Goal: Transaction & Acquisition: Subscribe to service/newsletter

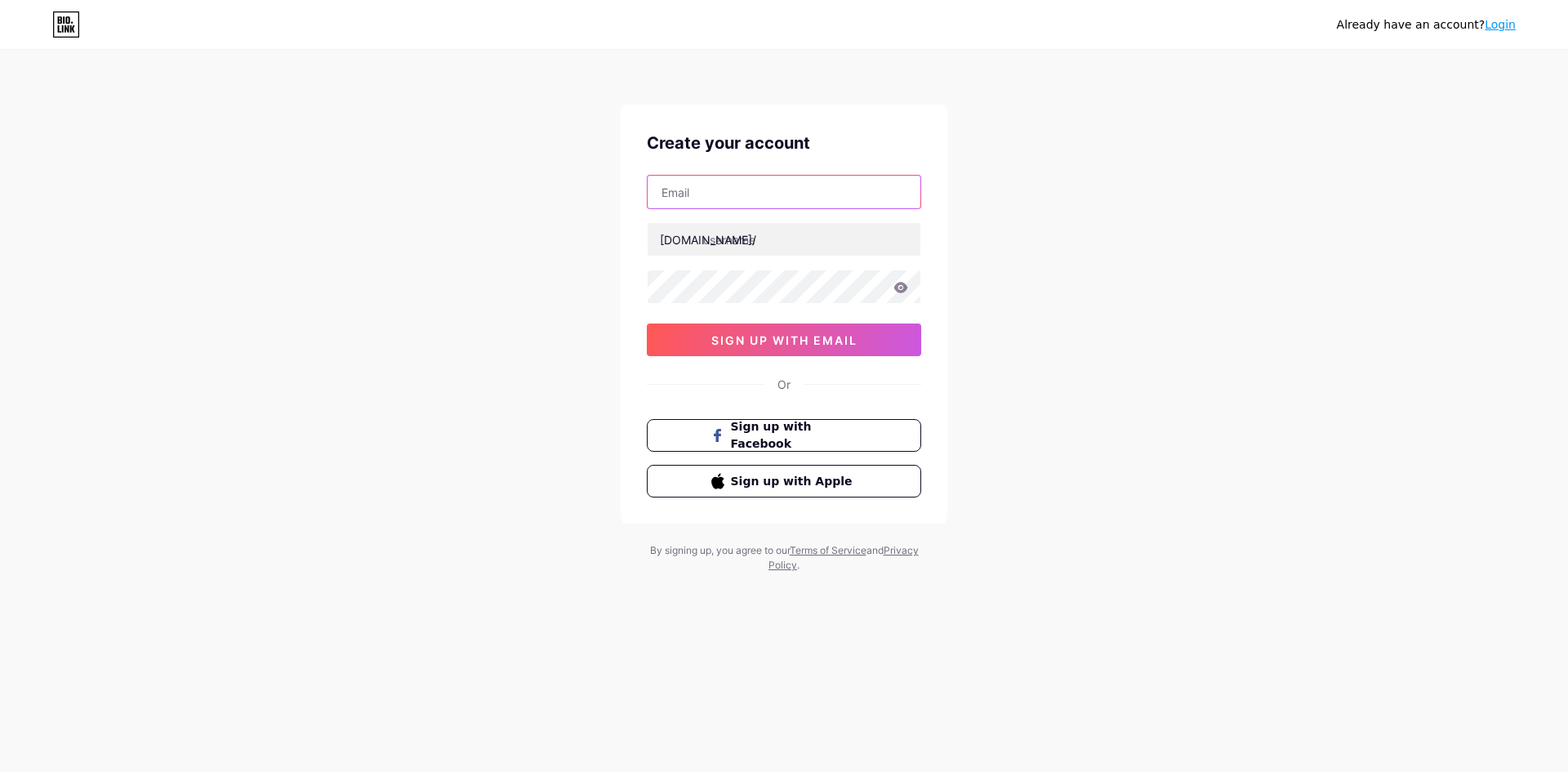
click at [705, 187] on input "text" at bounding box center [784, 192] width 272 height 33
type input "[EMAIL_ADDRESS][DOMAIN_NAME]"
click at [757, 238] on input "text" at bounding box center [784, 240] width 272 height 33
type input "ensaantech"
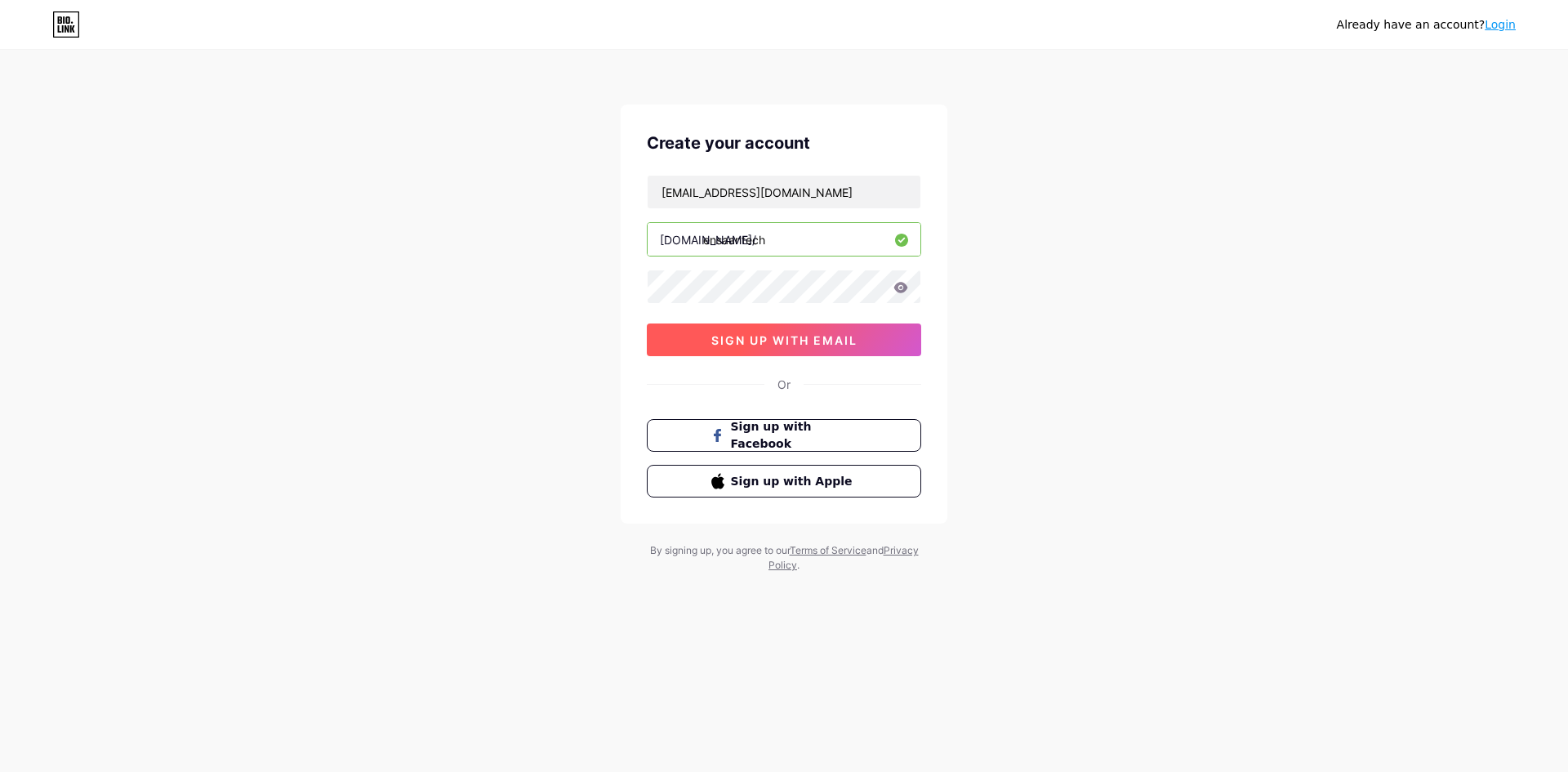
click at [832, 336] on span "sign up with email" at bounding box center [784, 340] width 146 height 14
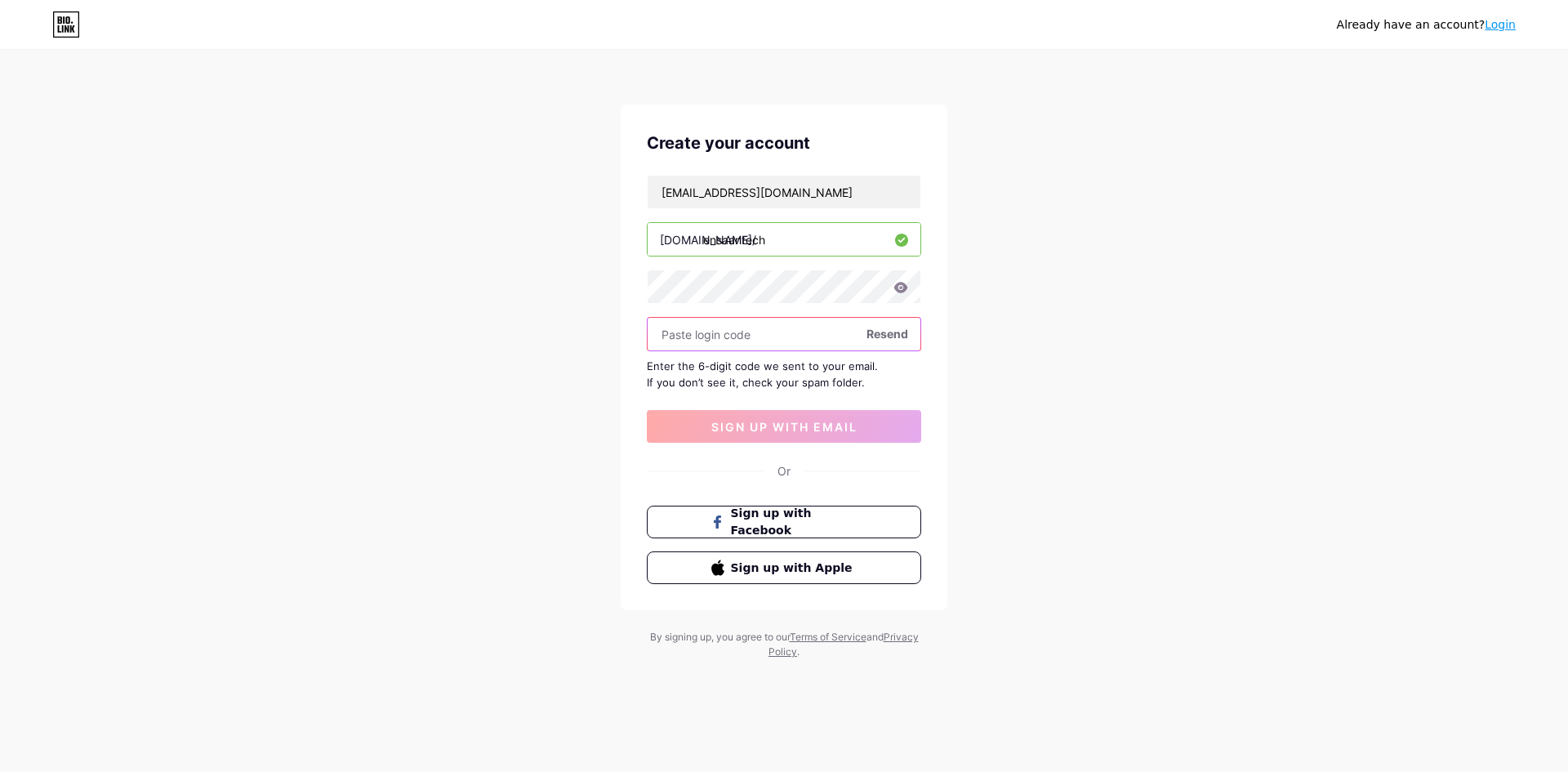
paste input "560522"
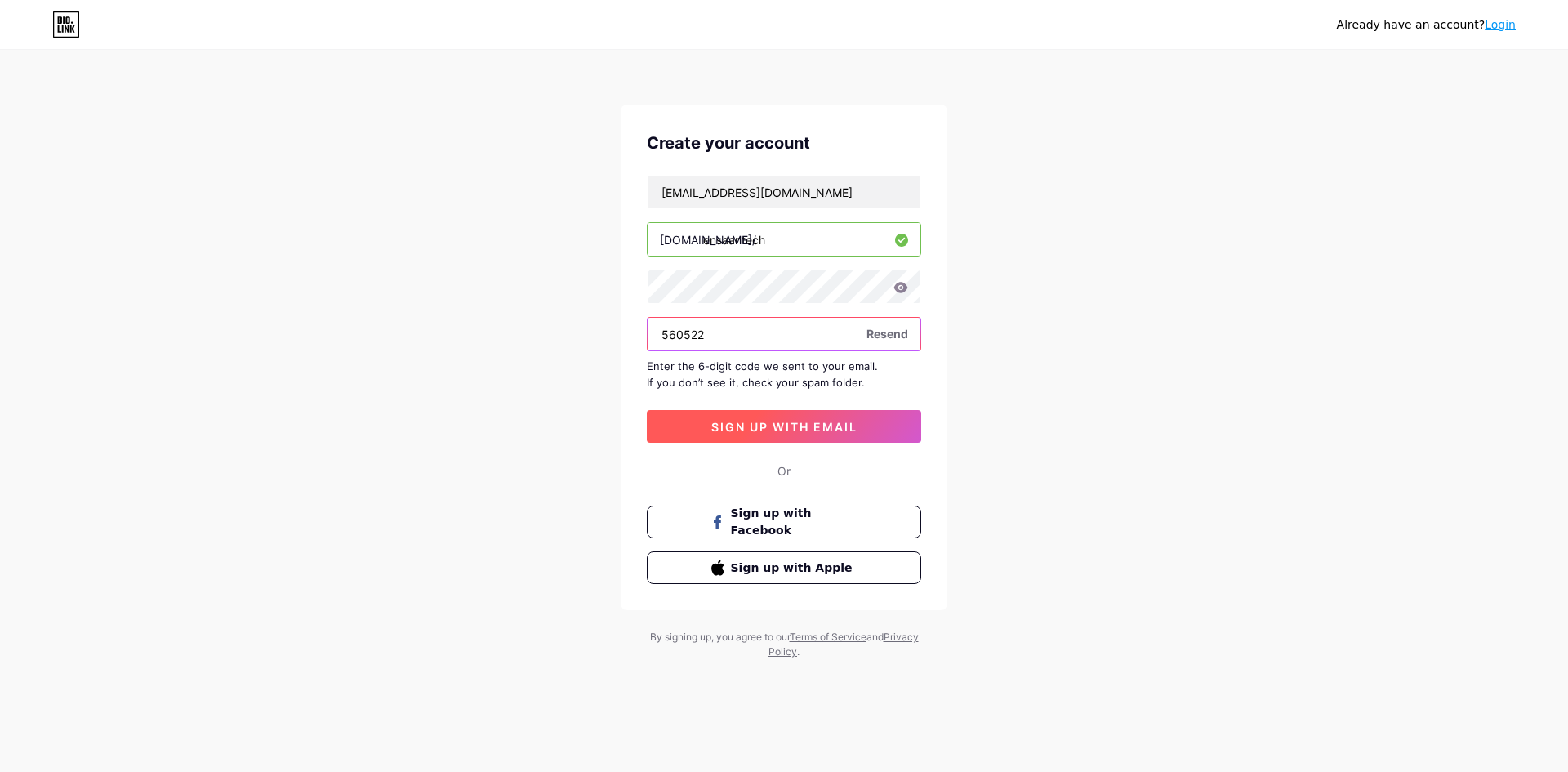
type input "560522"
click at [784, 418] on button "sign up with email" at bounding box center [784, 427] width 274 height 33
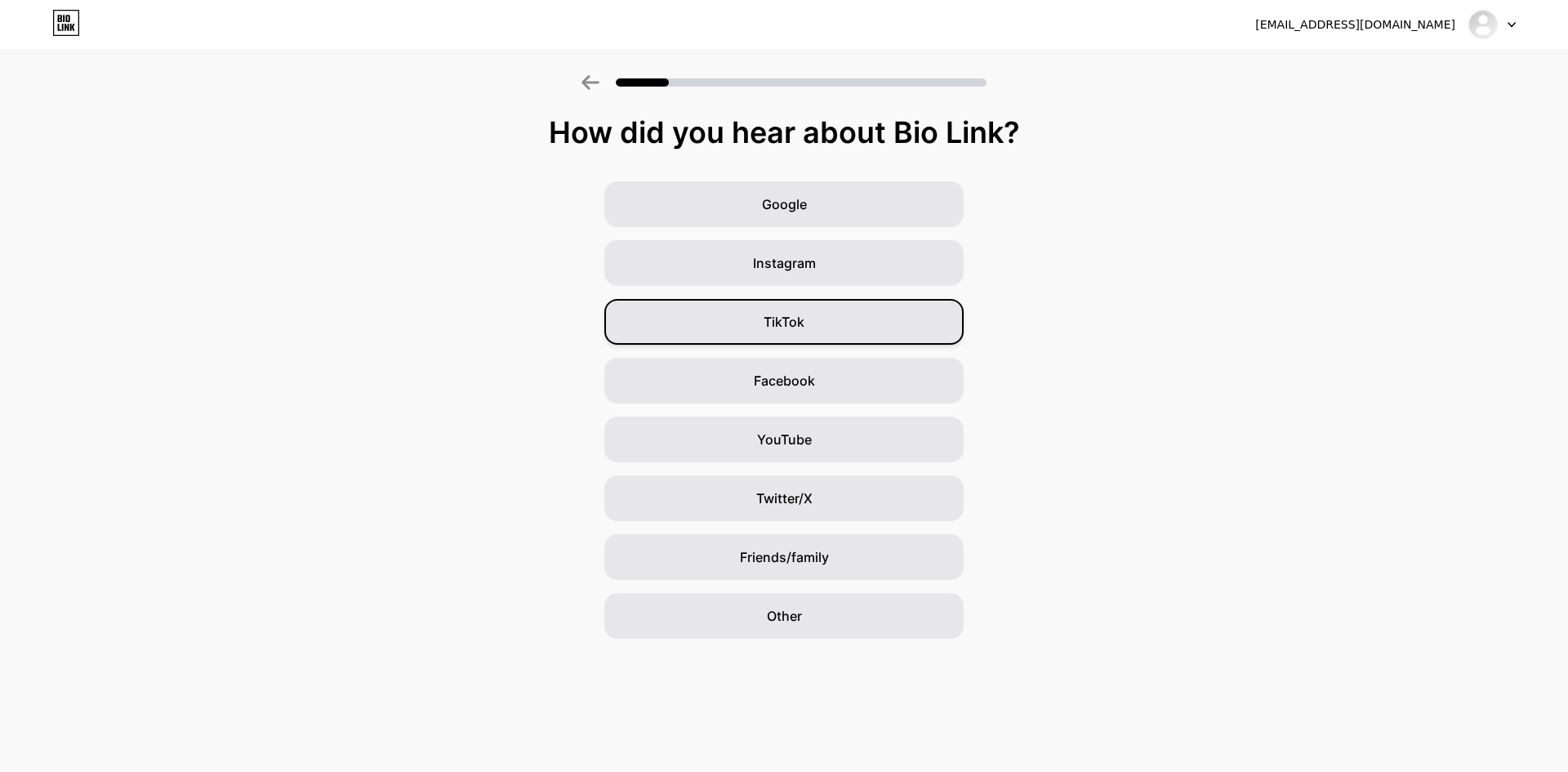
click at [856, 319] on div "TikTok" at bounding box center [784, 322] width 359 height 46
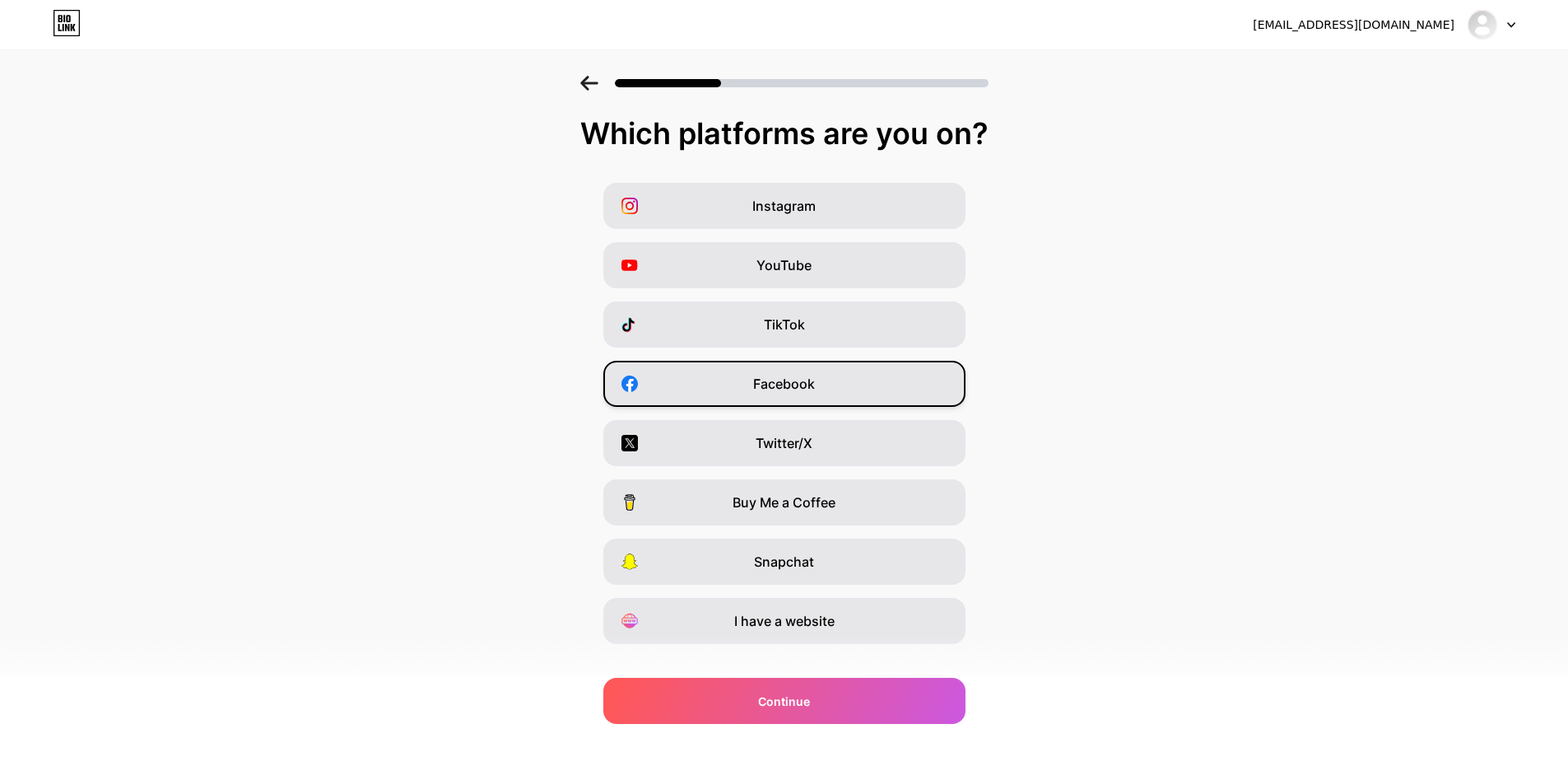
click at [823, 381] on div "Facebook" at bounding box center [785, 384] width 362 height 46
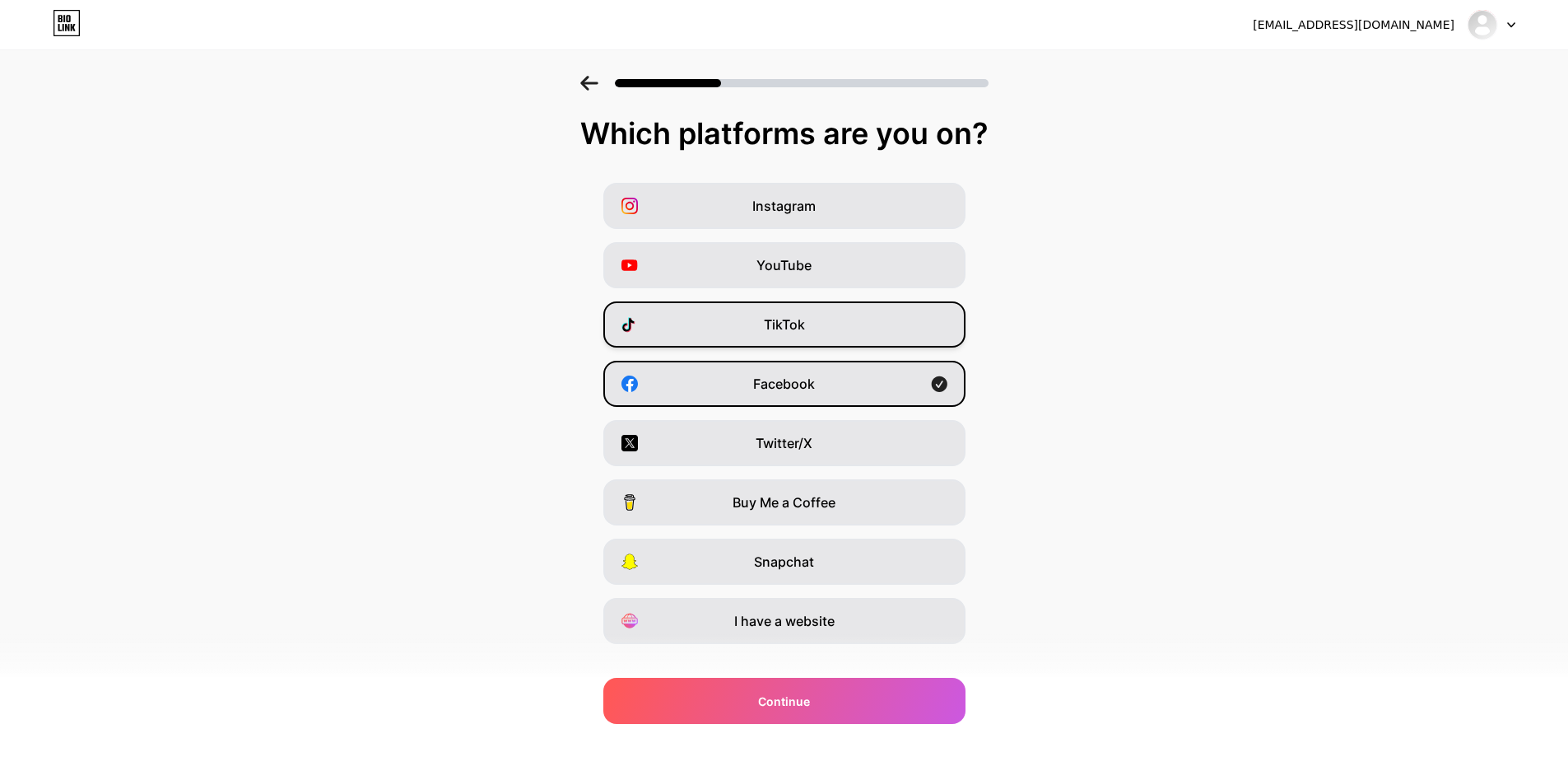
click at [831, 310] on div "TikTok" at bounding box center [785, 324] width 362 height 46
click at [870, 266] on div "YouTube" at bounding box center [785, 266] width 362 height 46
click at [899, 322] on div "TikTok" at bounding box center [785, 324] width 362 height 46
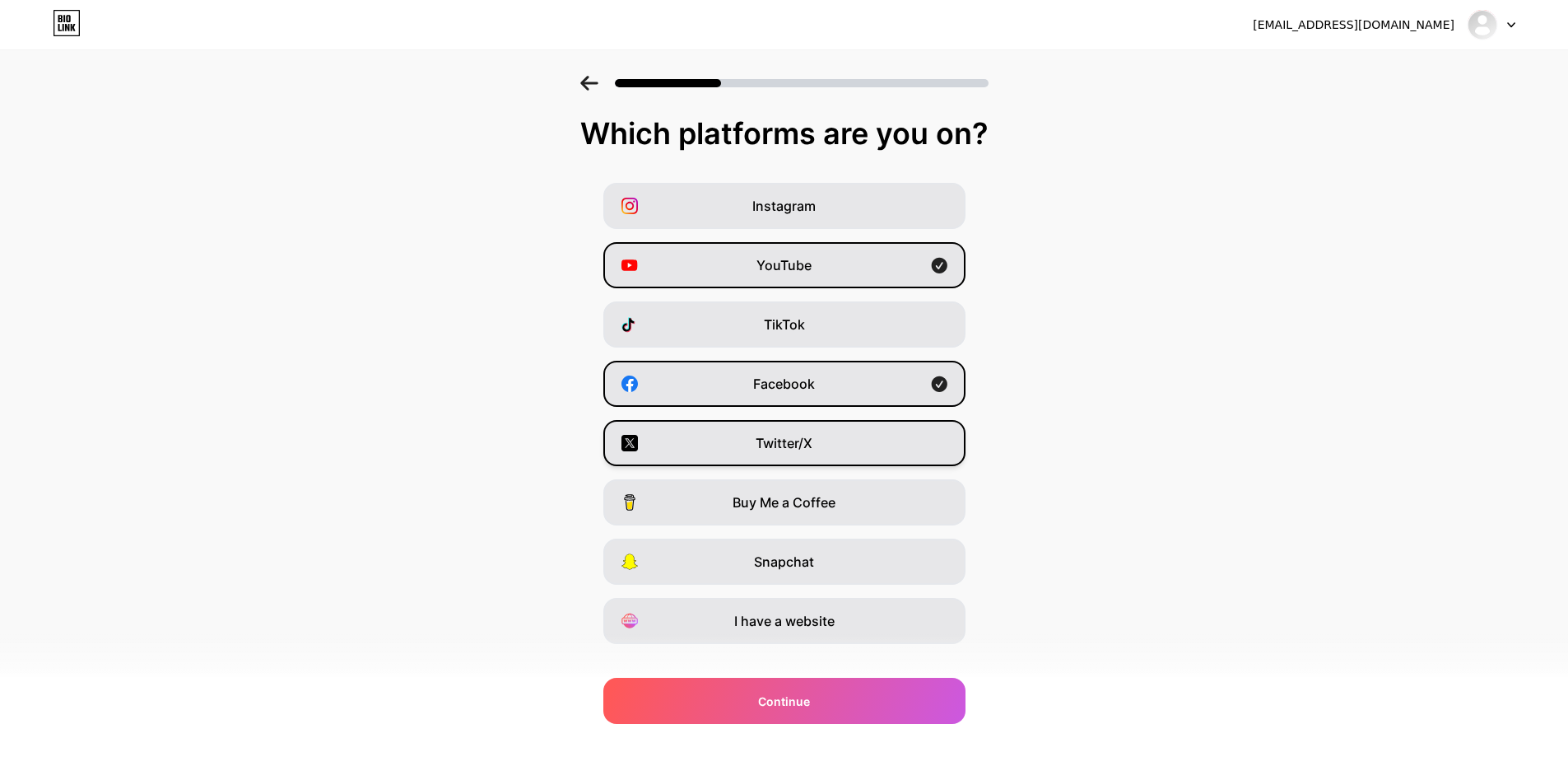
click at [858, 426] on div "Twitter/X" at bounding box center [785, 443] width 362 height 46
click at [862, 617] on div "I have a website" at bounding box center [785, 621] width 362 height 46
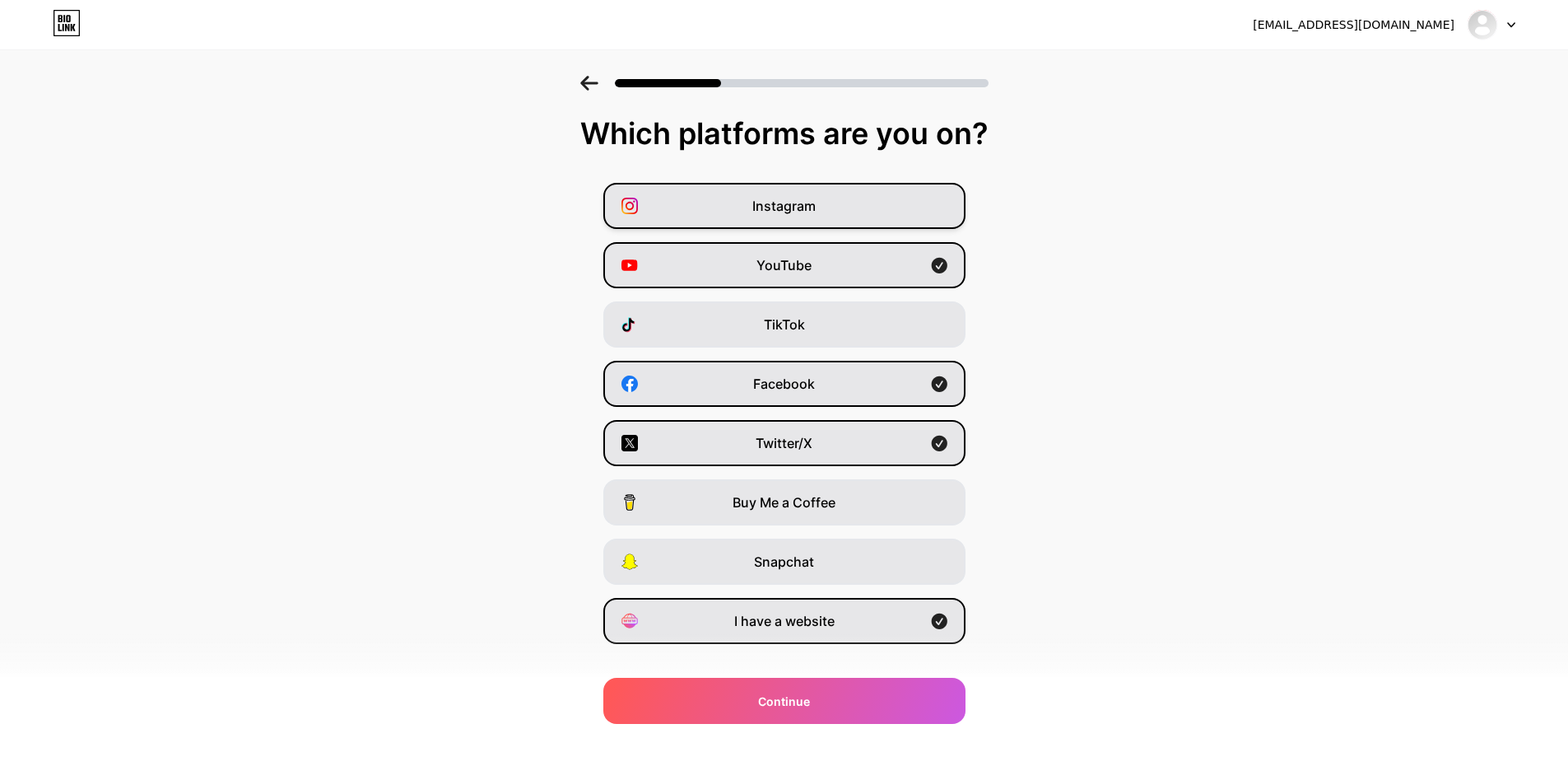
click at [899, 213] on div "Instagram" at bounding box center [785, 206] width 362 height 46
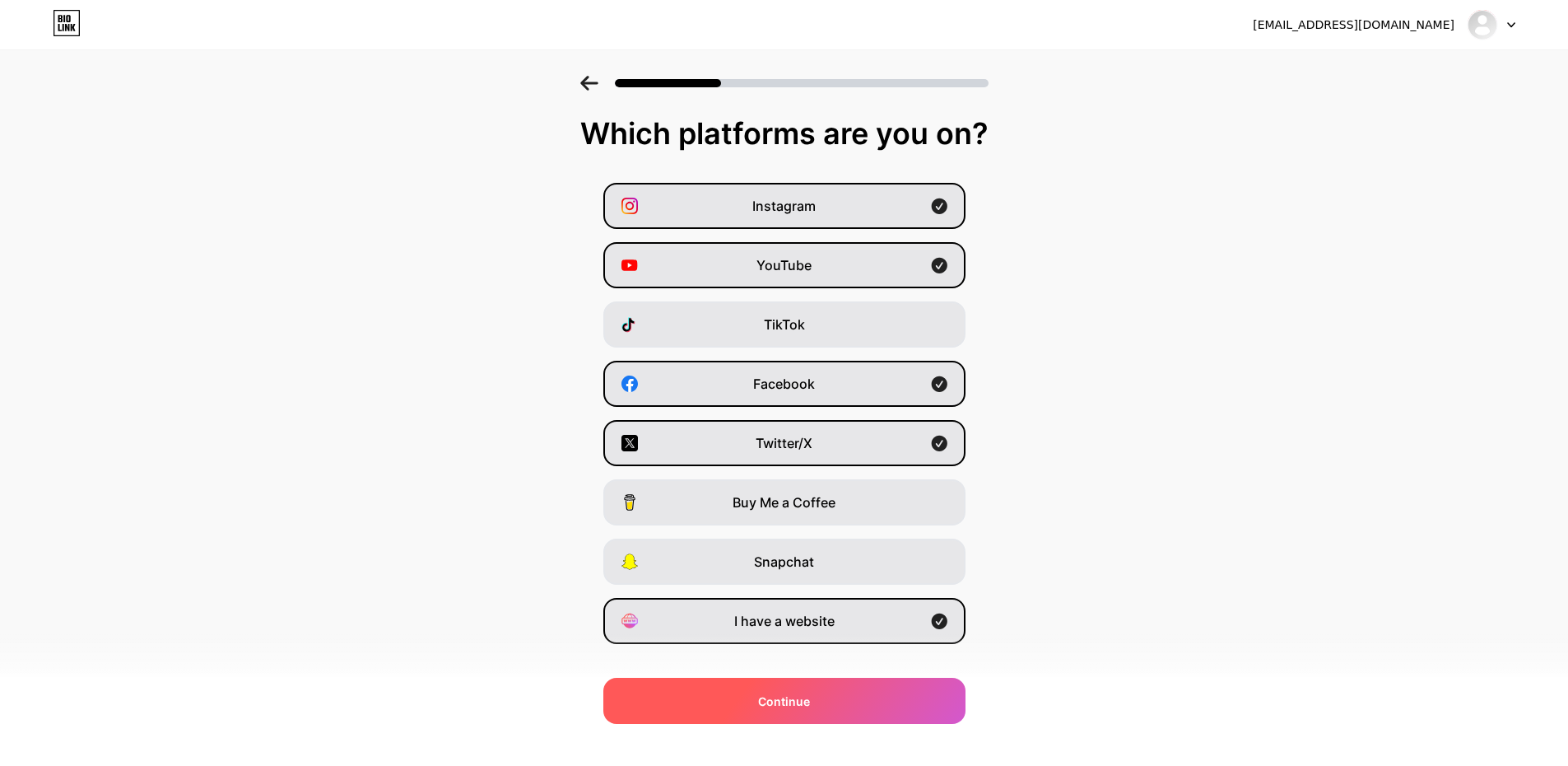
click at [884, 708] on div "Continue" at bounding box center [785, 701] width 362 height 46
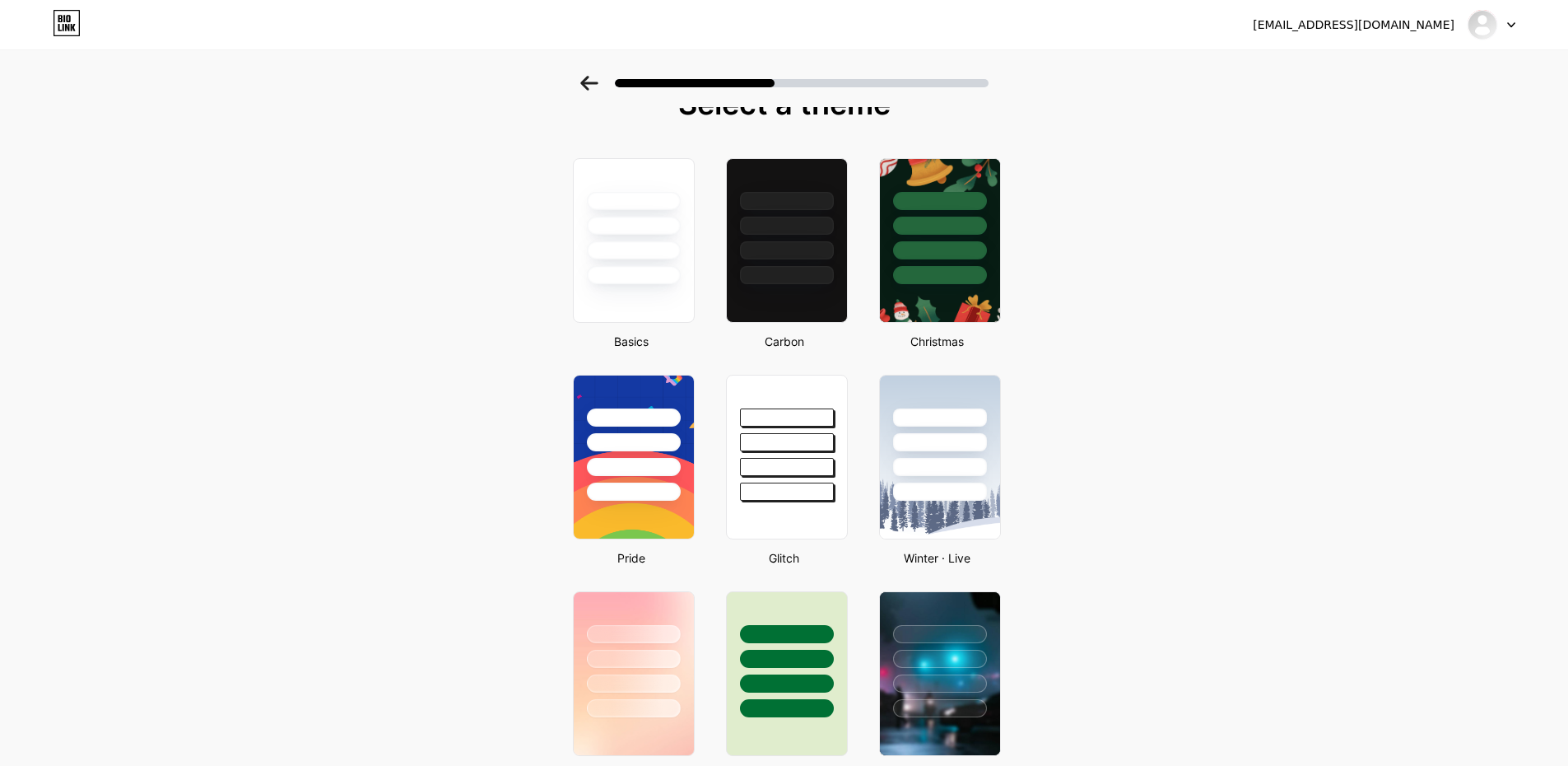
scroll to position [83, 0]
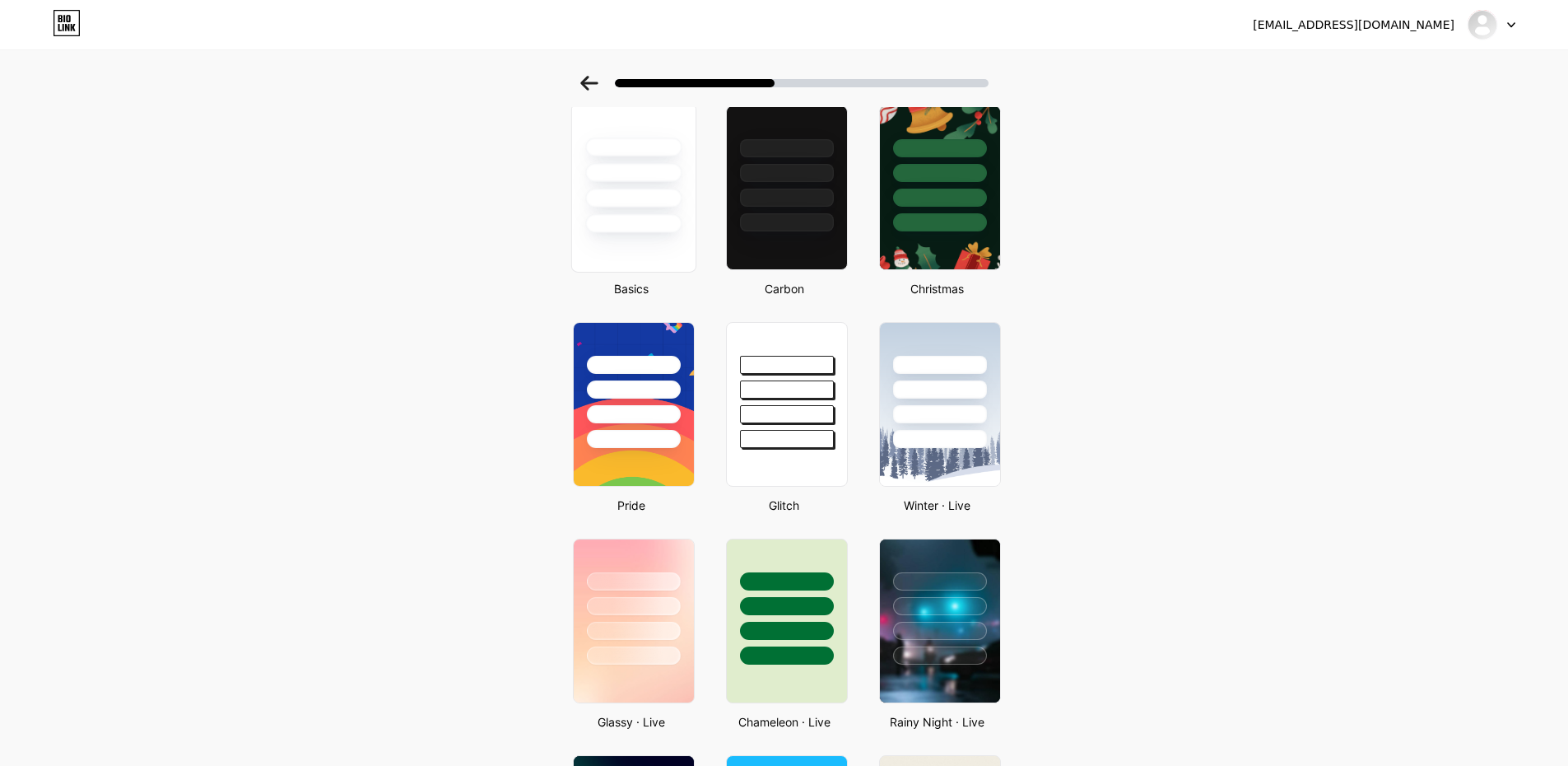
click at [672, 223] on div at bounding box center [633, 223] width 96 height 19
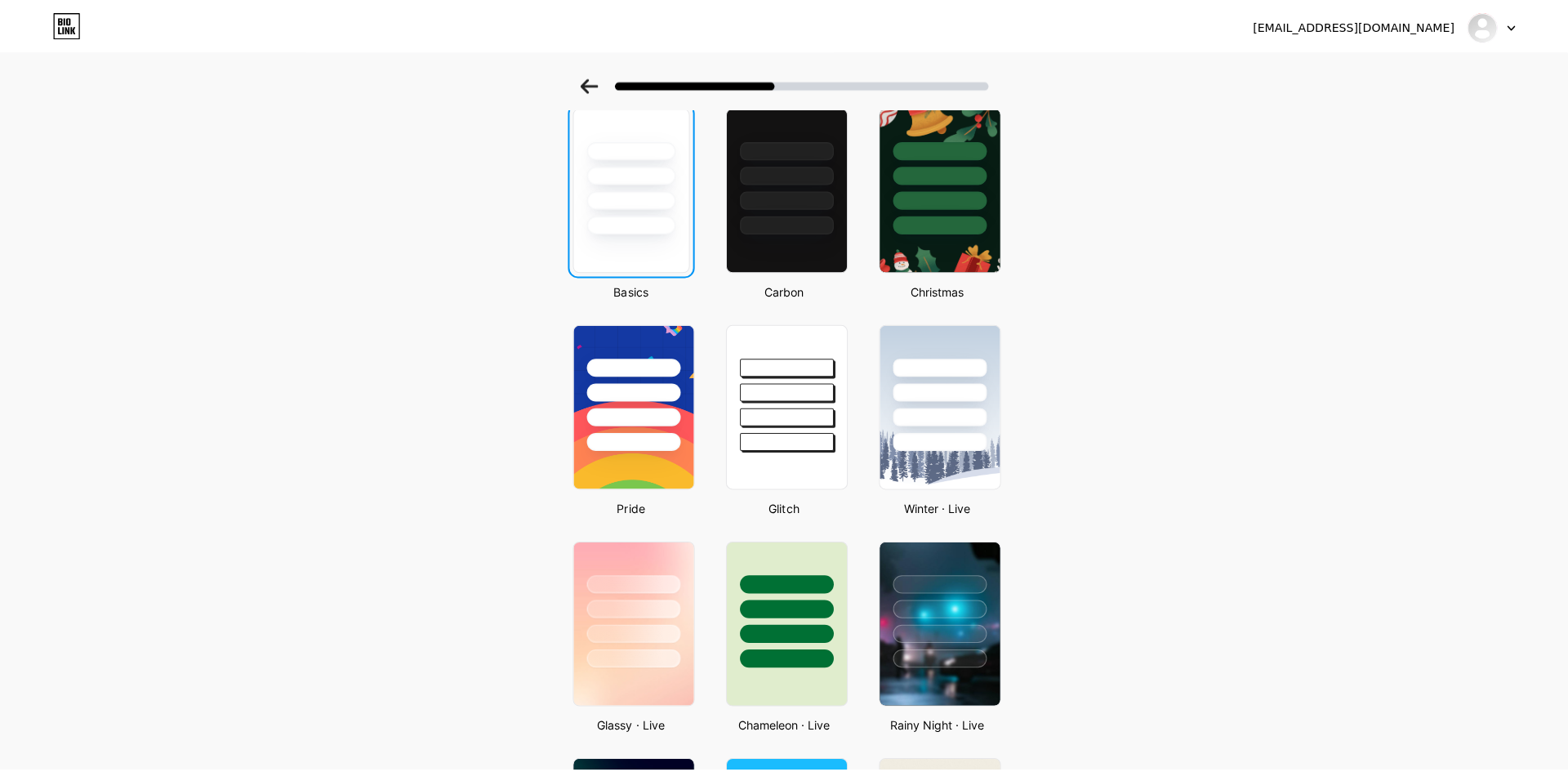
scroll to position [0, 0]
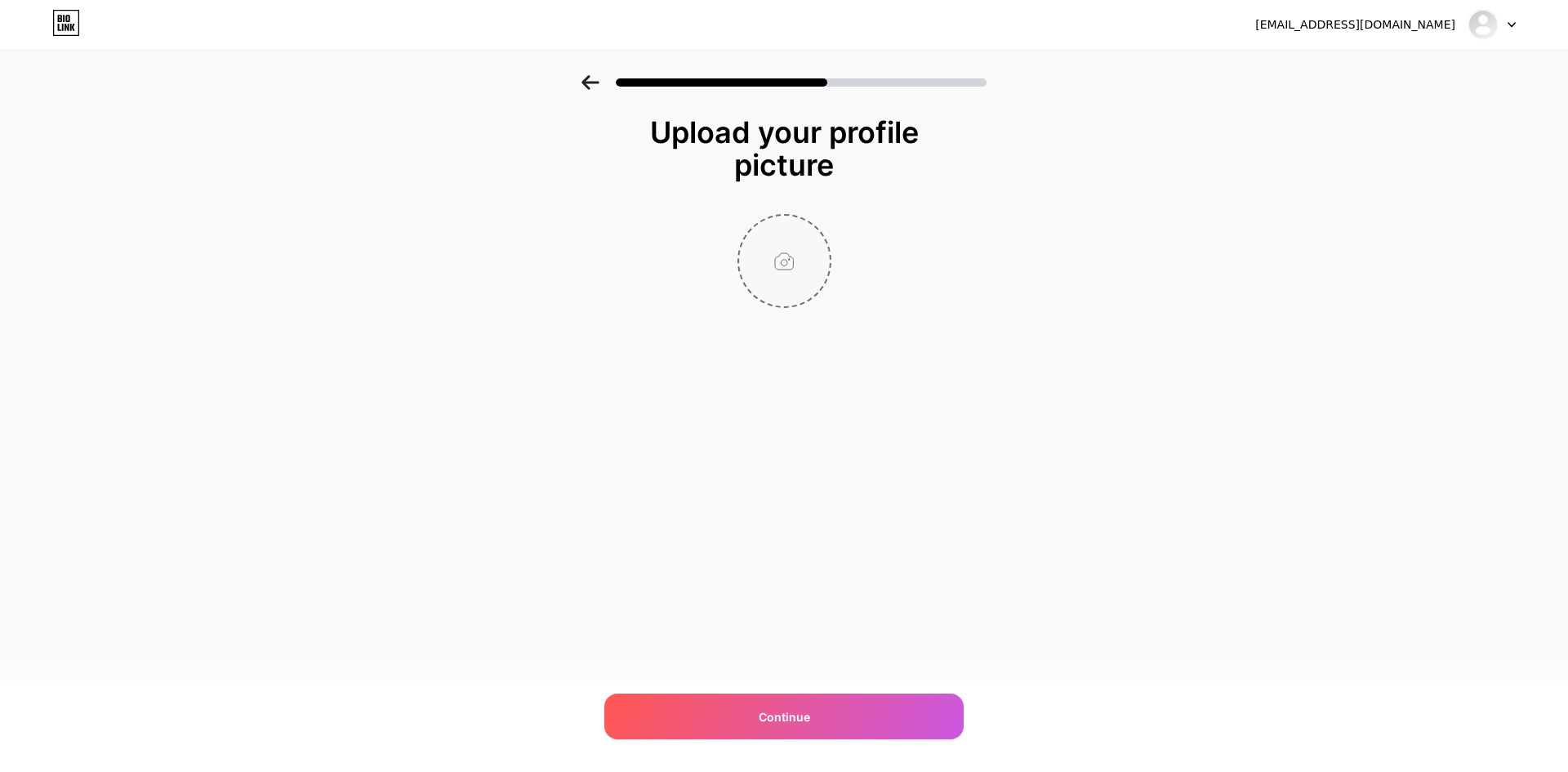
click at [779, 262] on input "file" at bounding box center [784, 261] width 90 height 90
type input "C:\fakepath\ensaan-logo-670x376.png"
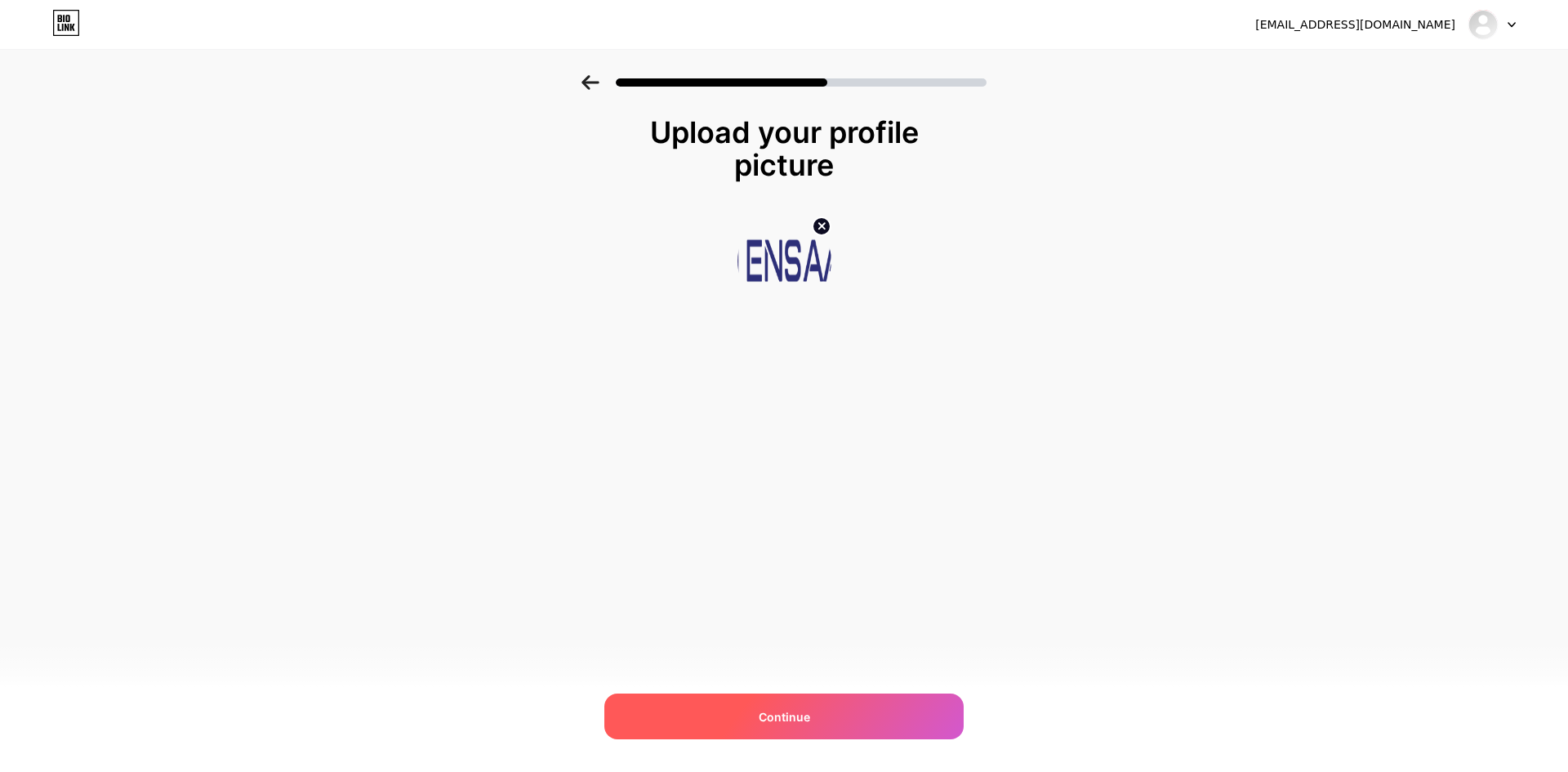
click at [819, 704] on div "Continue" at bounding box center [784, 716] width 359 height 46
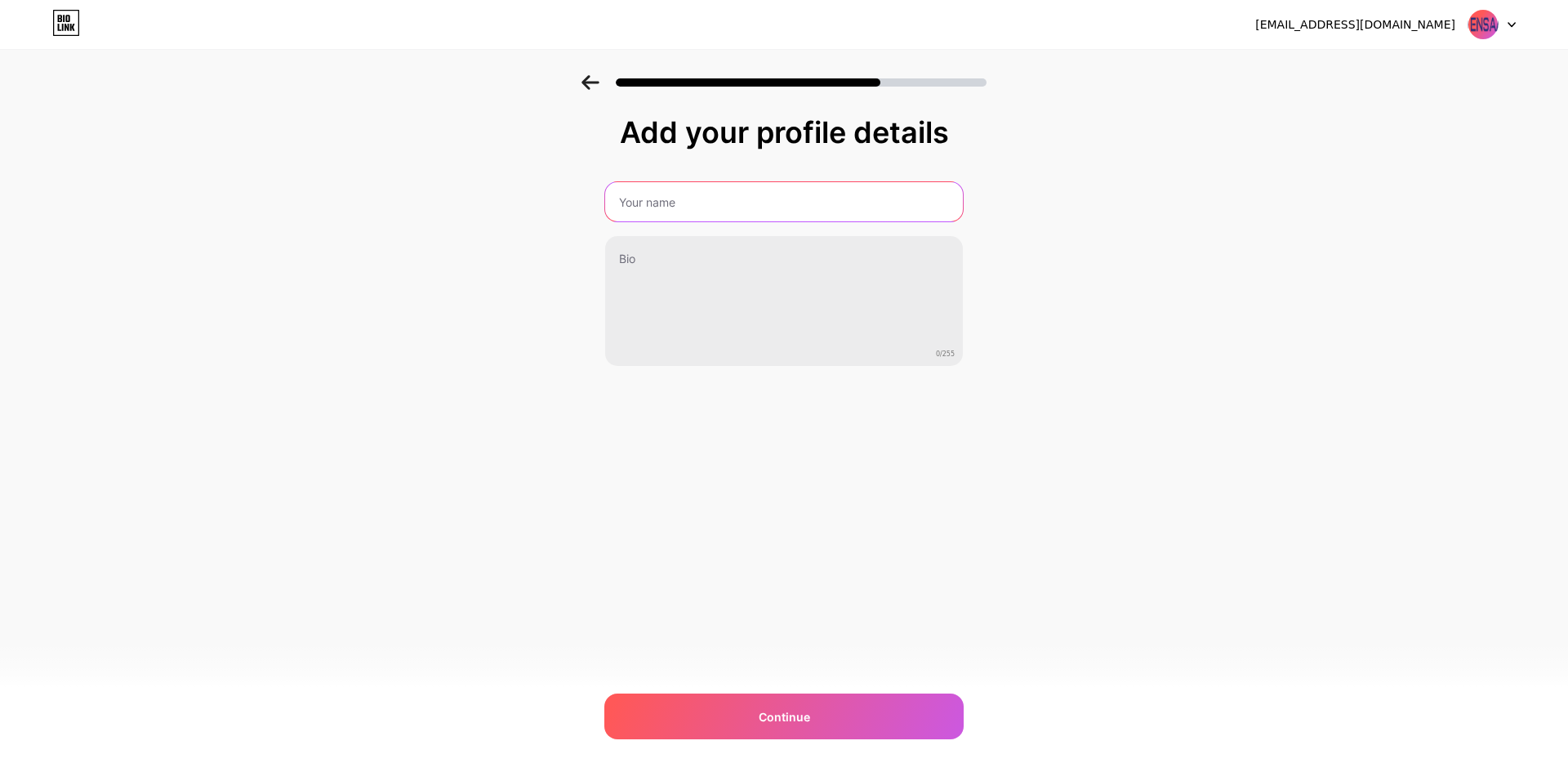
click at [723, 203] on input "text" at bounding box center [784, 202] width 358 height 39
type input "Ensaan Technologies"
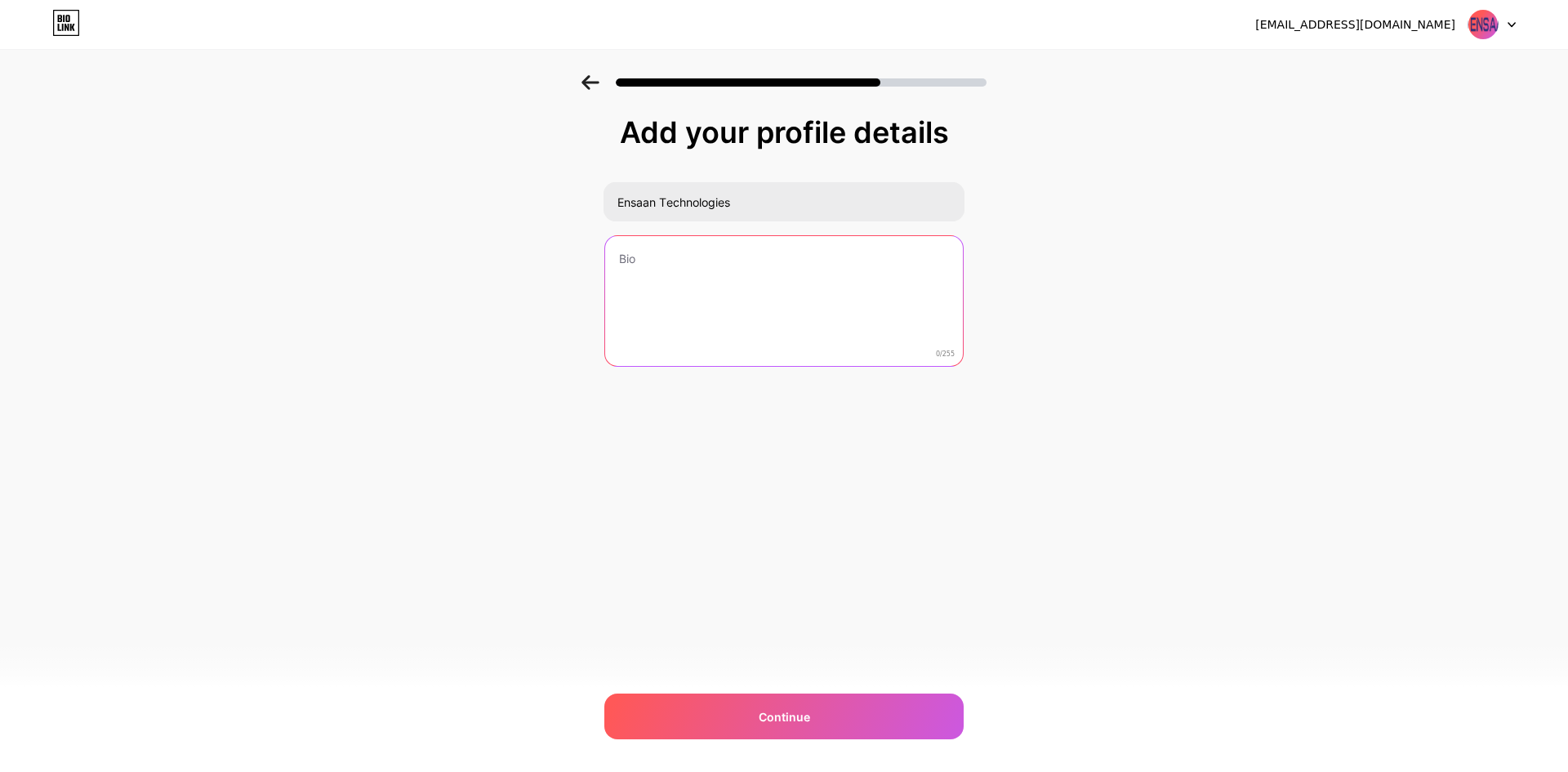
click at [693, 267] on textarea at bounding box center [784, 302] width 358 height 131
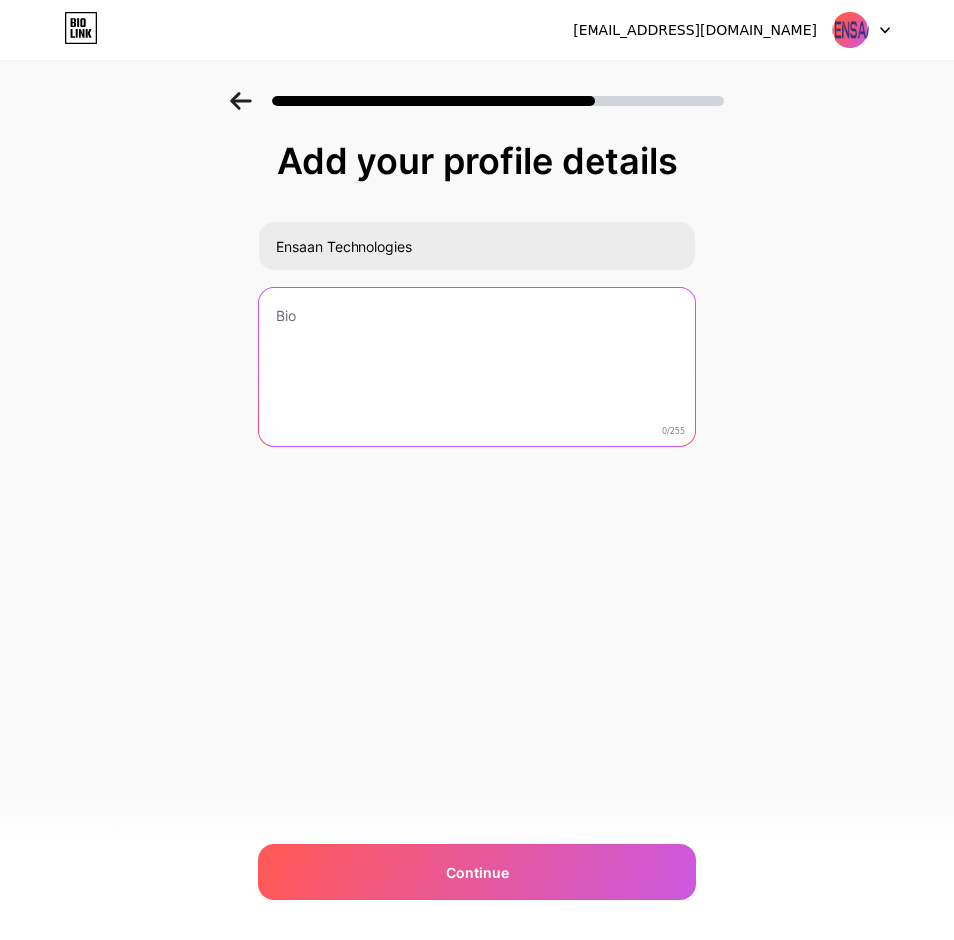
click at [356, 337] on textarea at bounding box center [477, 368] width 436 height 160
paste textarea "Ensaan Technologies is a provider of HR & Talent Management Softwares in GCC, N…"
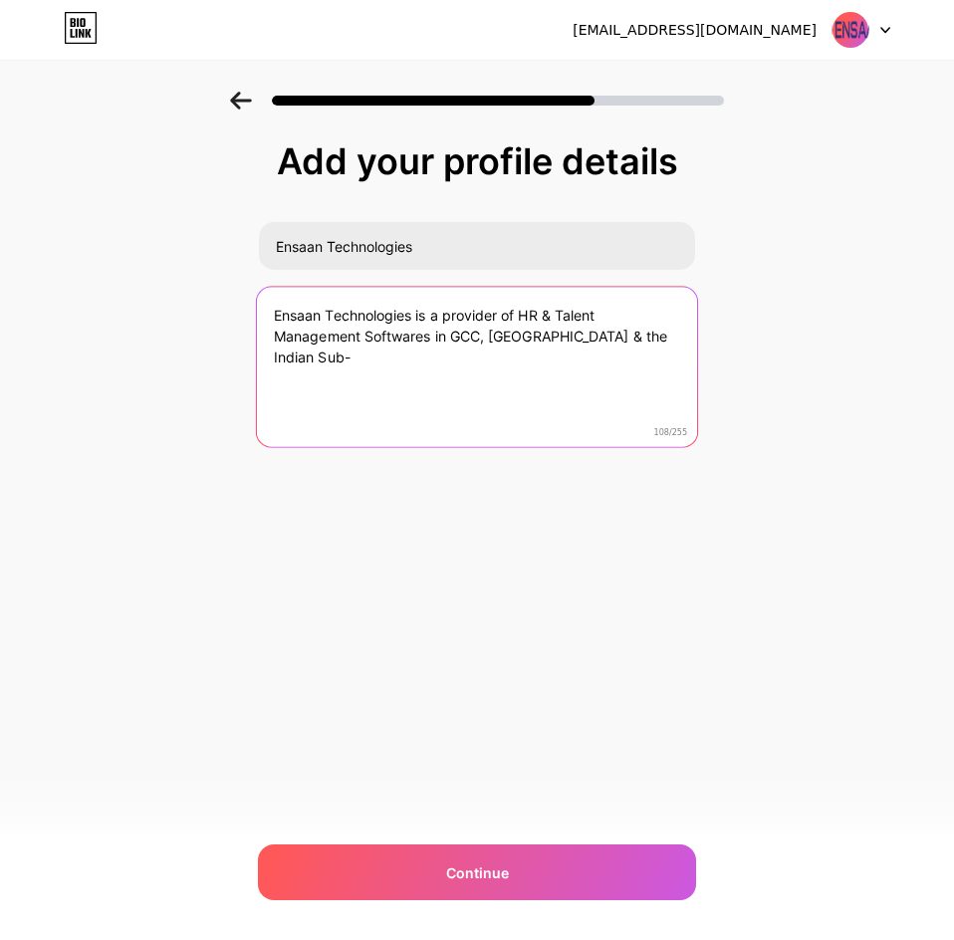
click at [426, 368] on textarea "Ensaan Technologies is a provider of HR & Talent Management Softwares in GCC, N…" at bounding box center [477, 368] width 440 height 162
paste textarea "Continent."
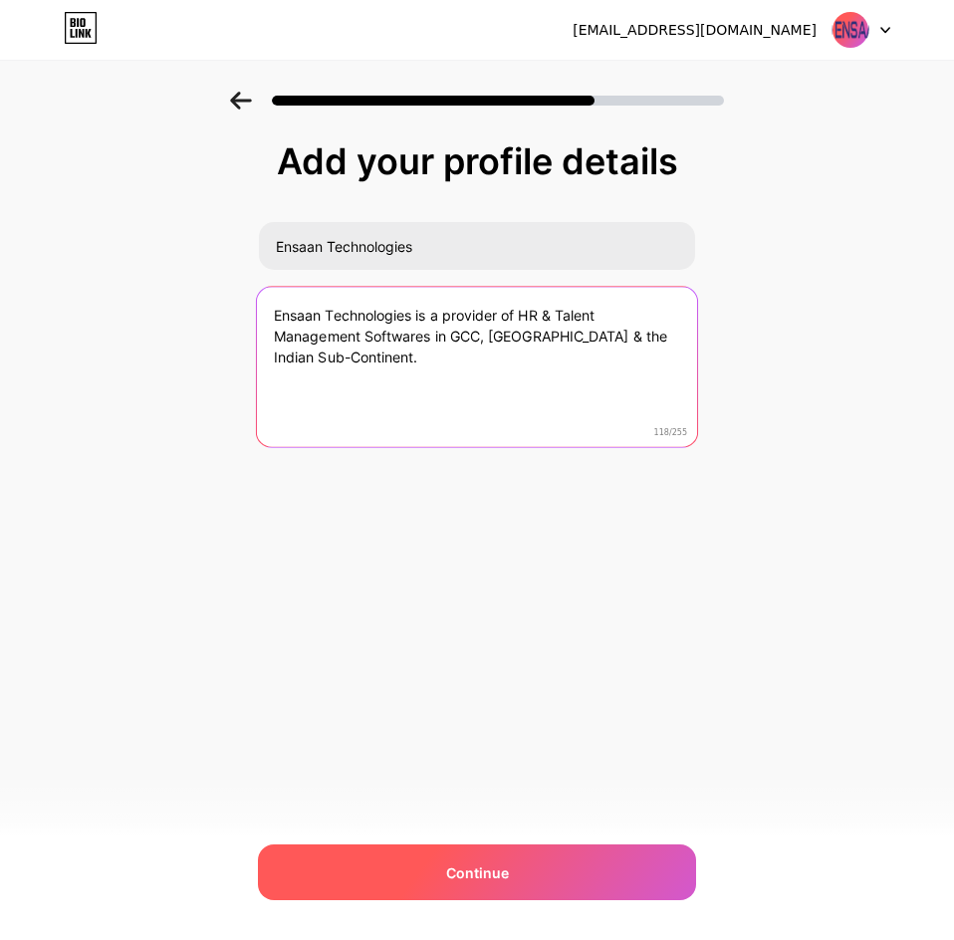
type textarea "Ensaan Technologies is a provider of HR & Talent Management Softwares in GCC, N…"
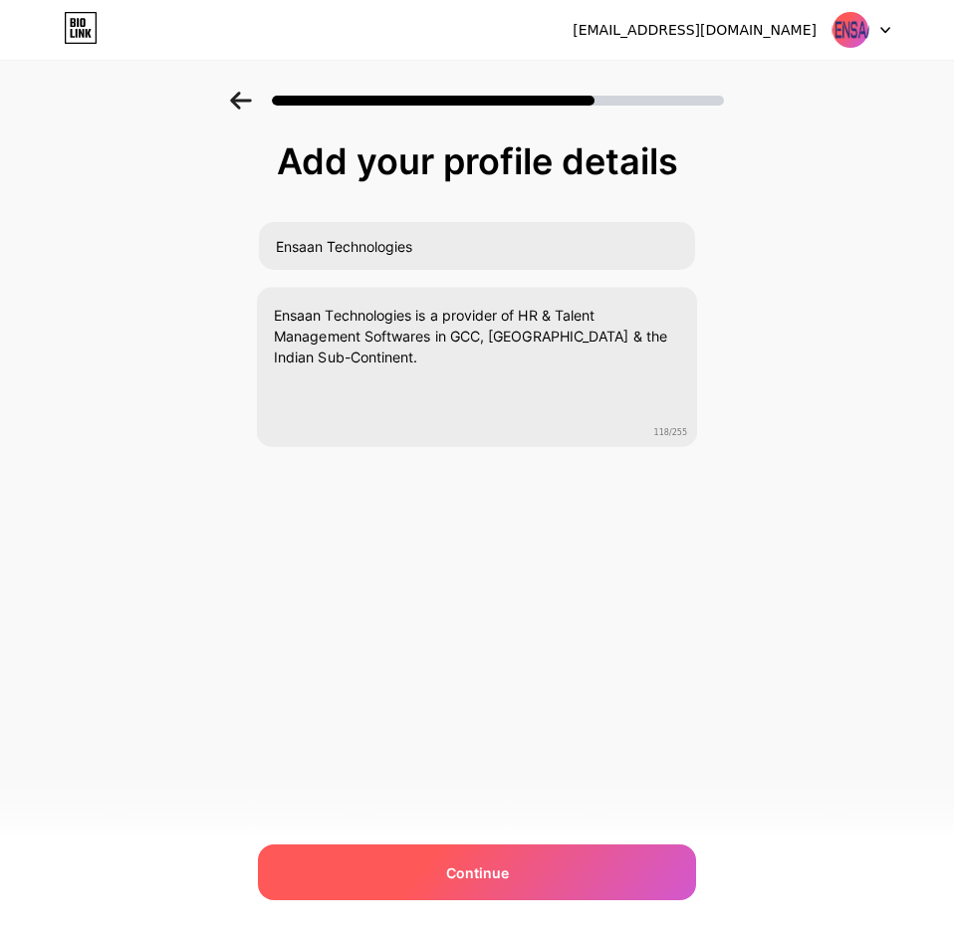
click at [465, 893] on div "Continue" at bounding box center [477, 872] width 438 height 56
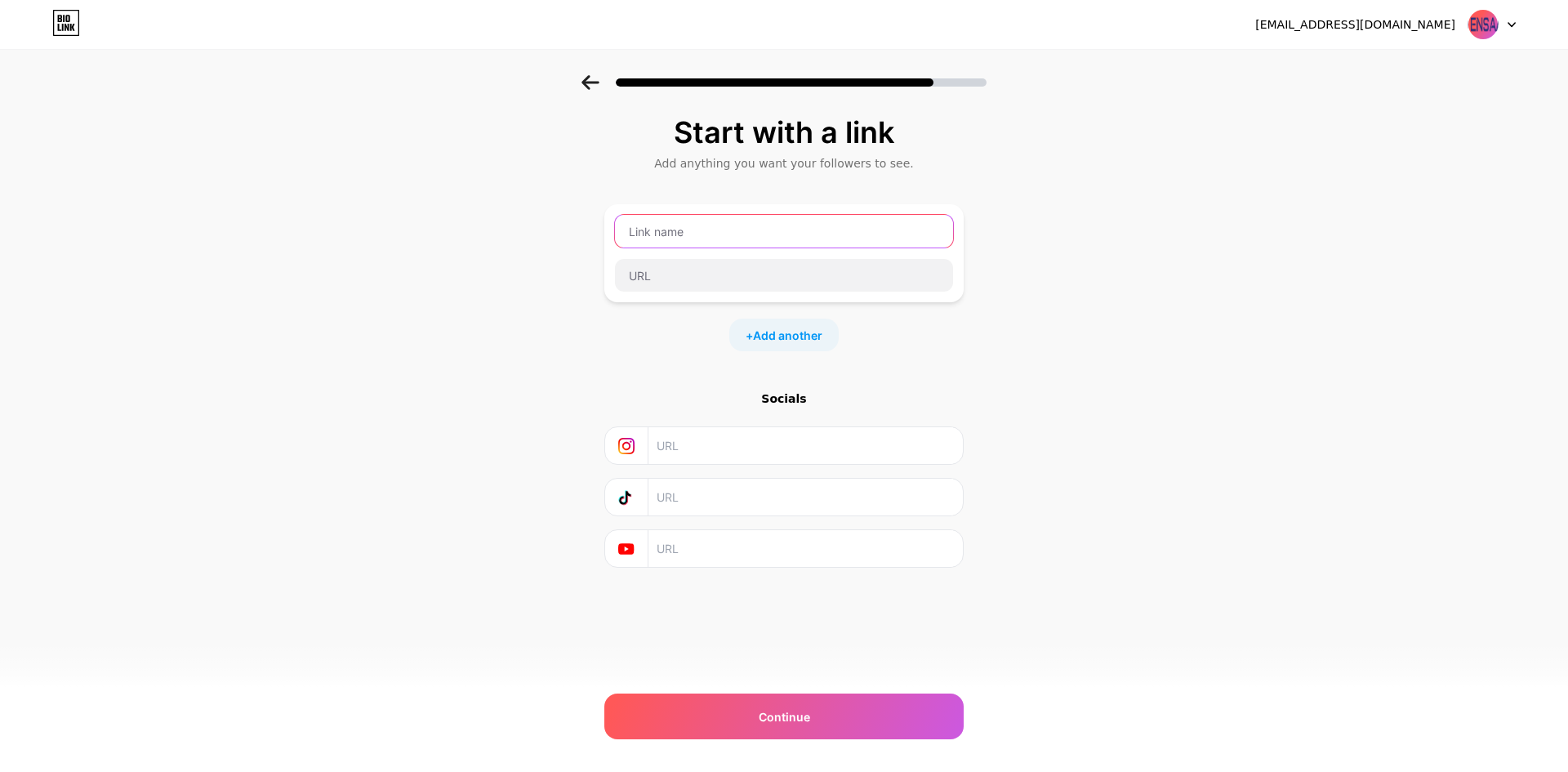
click at [754, 226] on input "text" at bounding box center [784, 231] width 338 height 33
click at [697, 276] on input "text" at bounding box center [784, 276] width 338 height 33
click at [761, 233] on input "text" at bounding box center [784, 231] width 338 height 33
type input "Best HR Software in Dubai"
click at [733, 271] on input "text" at bounding box center [784, 276] width 338 height 33
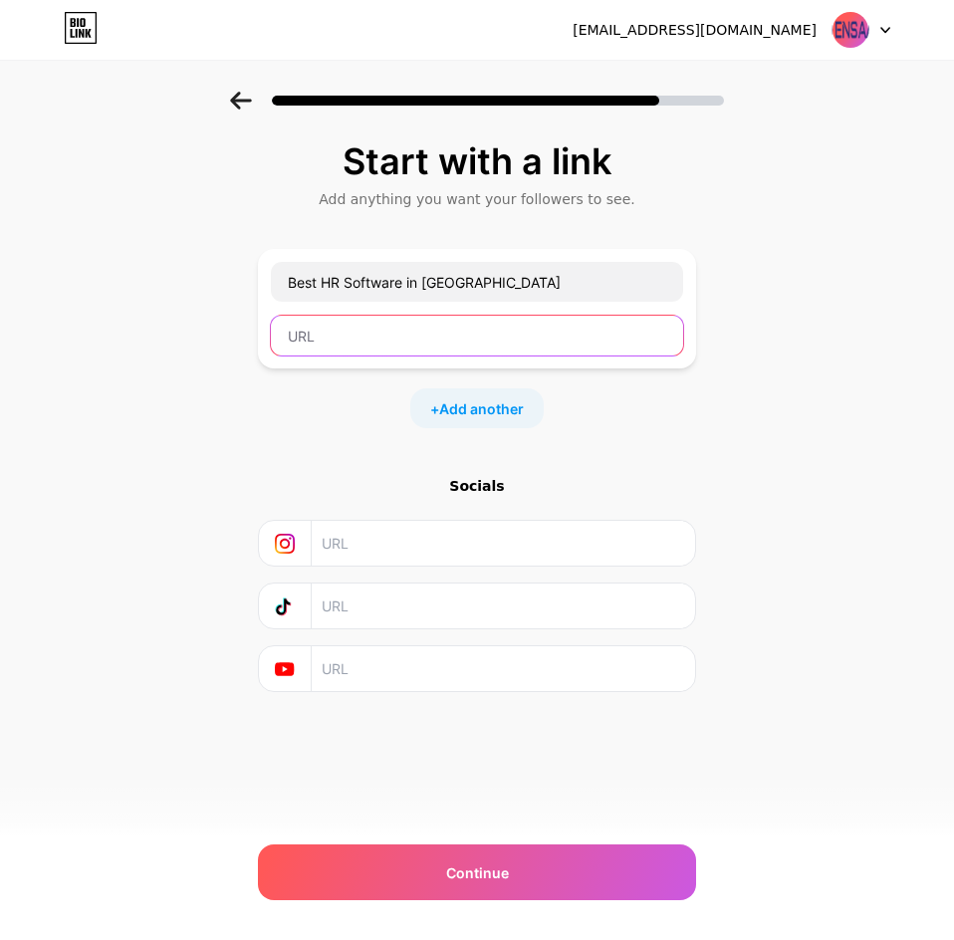
click at [541, 335] on input "text" at bounding box center [477, 336] width 412 height 40
paste input "https://ensaantech.com/"
type input "https://ensaantech.com/"
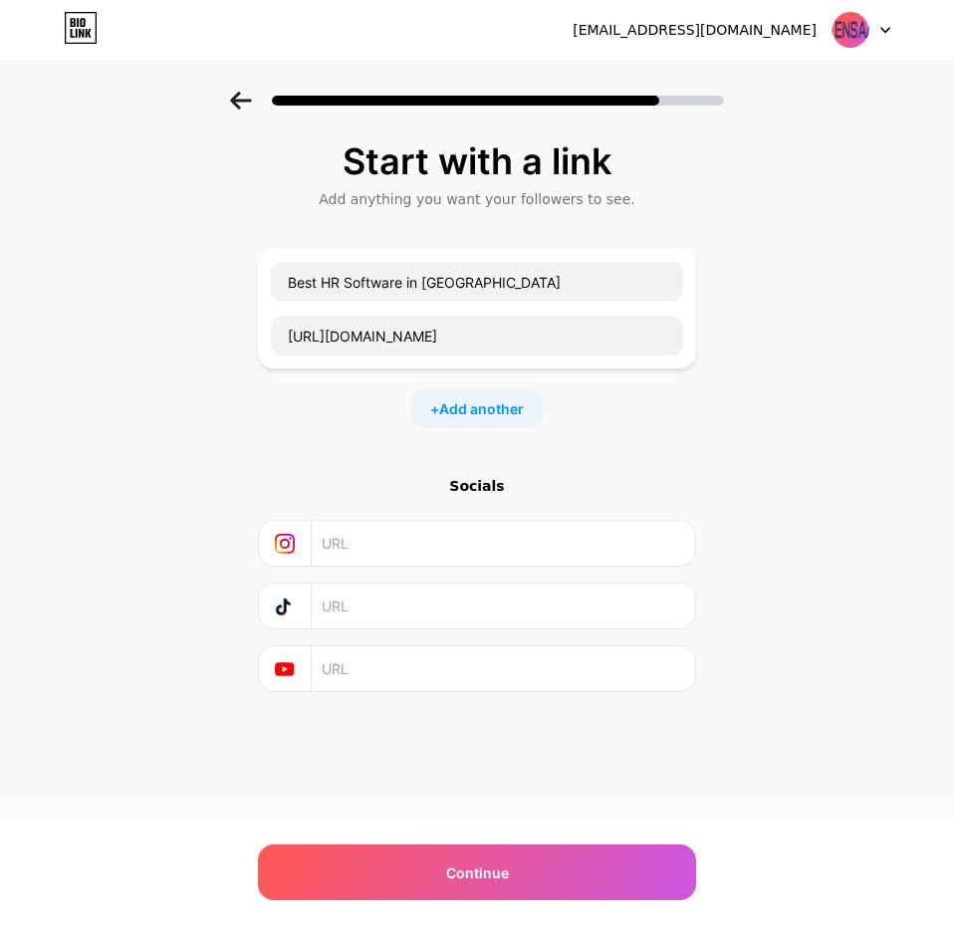
click at [410, 536] on input "text" at bounding box center [502, 543] width 361 height 45
click at [443, 548] on input "text" at bounding box center [502, 543] width 361 height 45
paste input "https://www.instagram.com/ensaantech/#"
type input "https://www.instagram.com/ensaantech/#"
click at [457, 671] on input "text" at bounding box center [502, 668] width 361 height 45
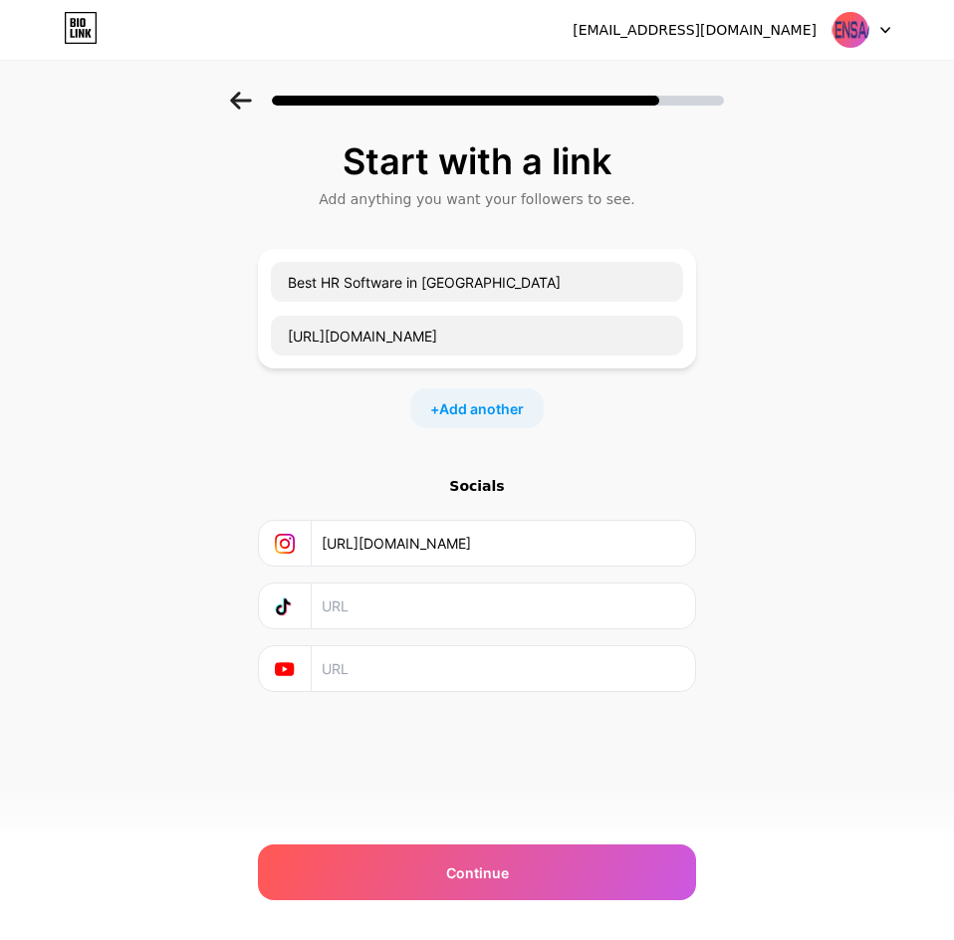
paste input "https://www.youtube.com/@ensaantechnologies"
type input "https://www.youtube.com/@ensaantechnologies"
click at [346, 596] on input "text" at bounding box center [502, 605] width 361 height 45
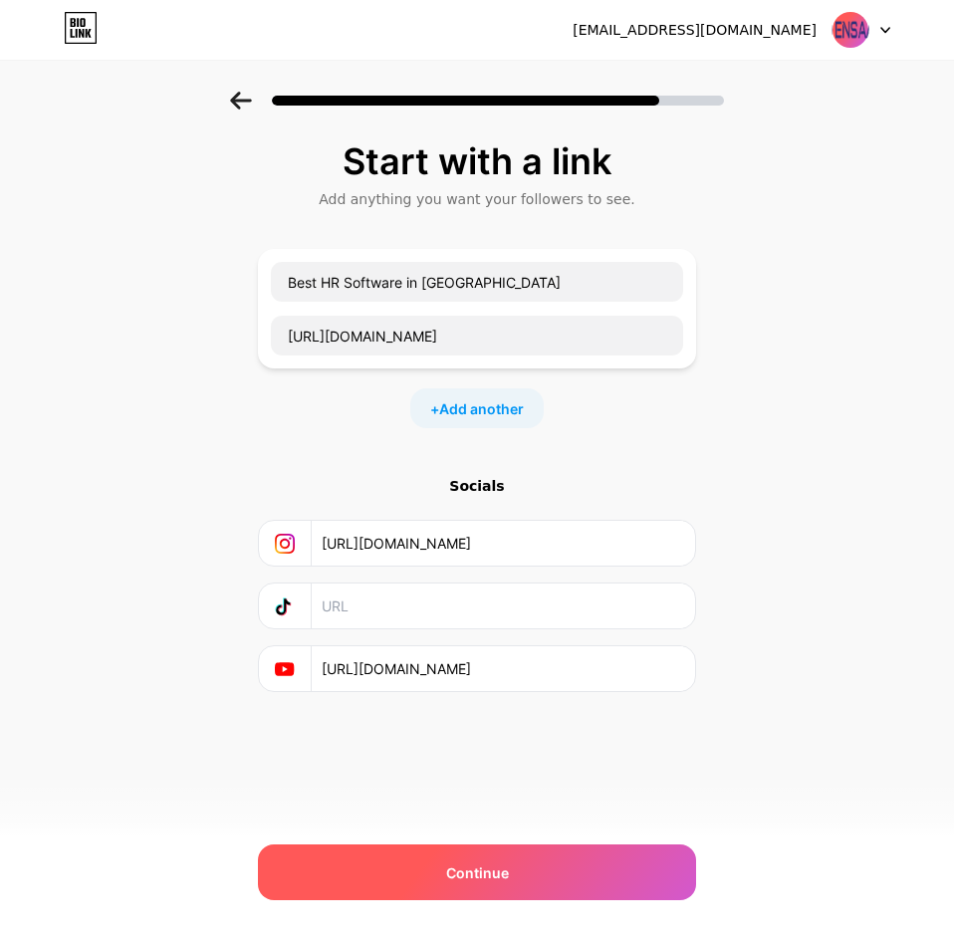
click at [589, 874] on div "Continue" at bounding box center [477, 872] width 438 height 56
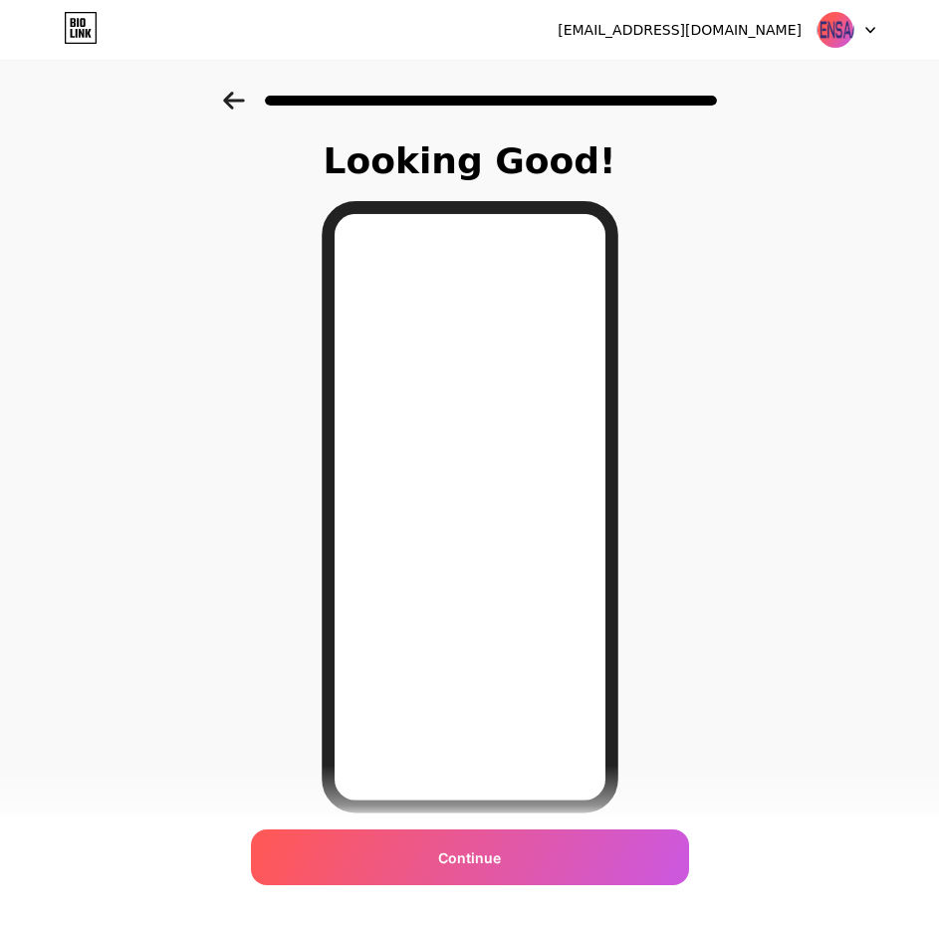
click at [481, 863] on span "Continue" at bounding box center [469, 857] width 63 height 21
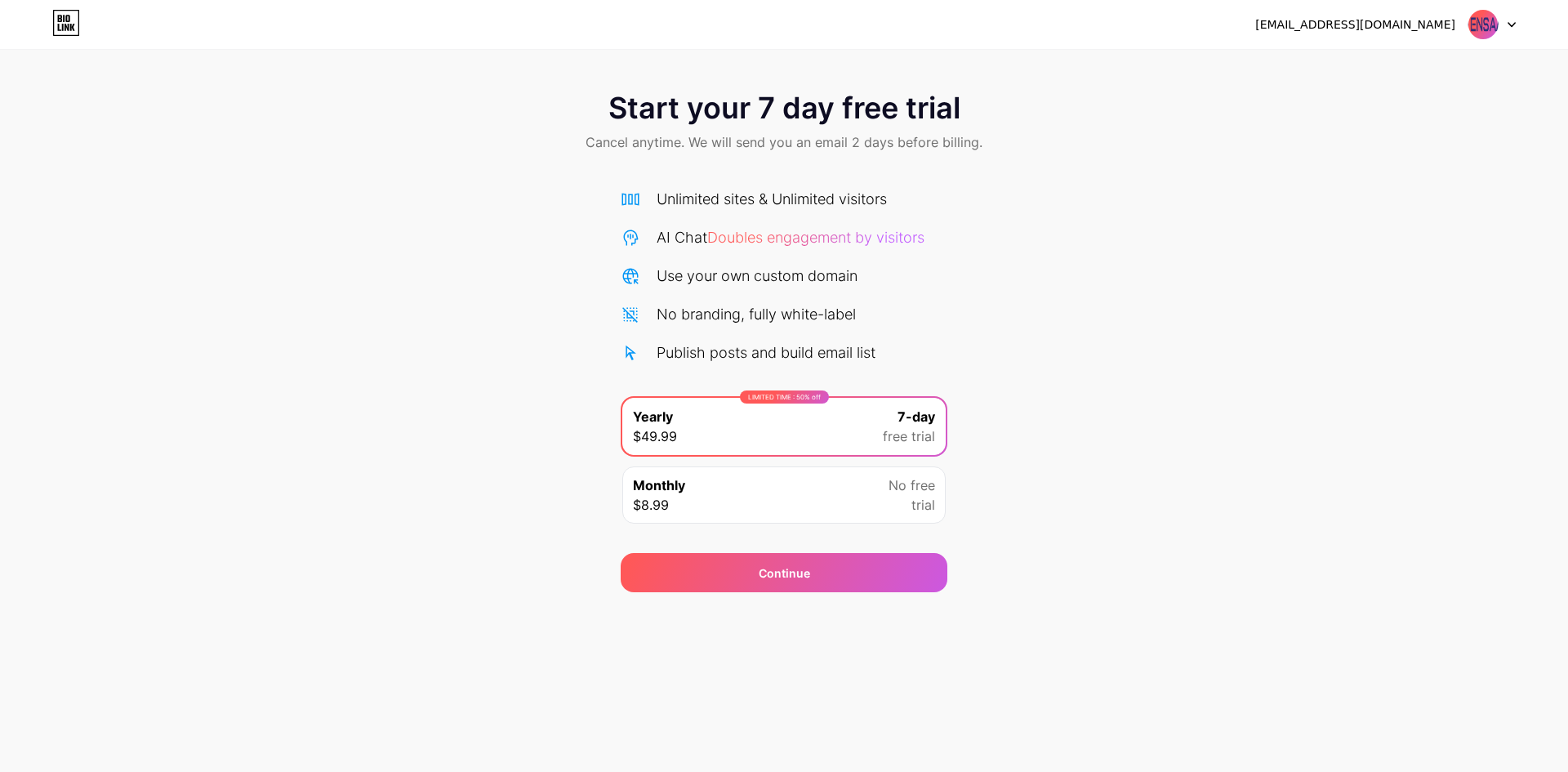
click at [888, 487] on div "Monthly $8.99 No free trial" at bounding box center [784, 495] width 323 height 57
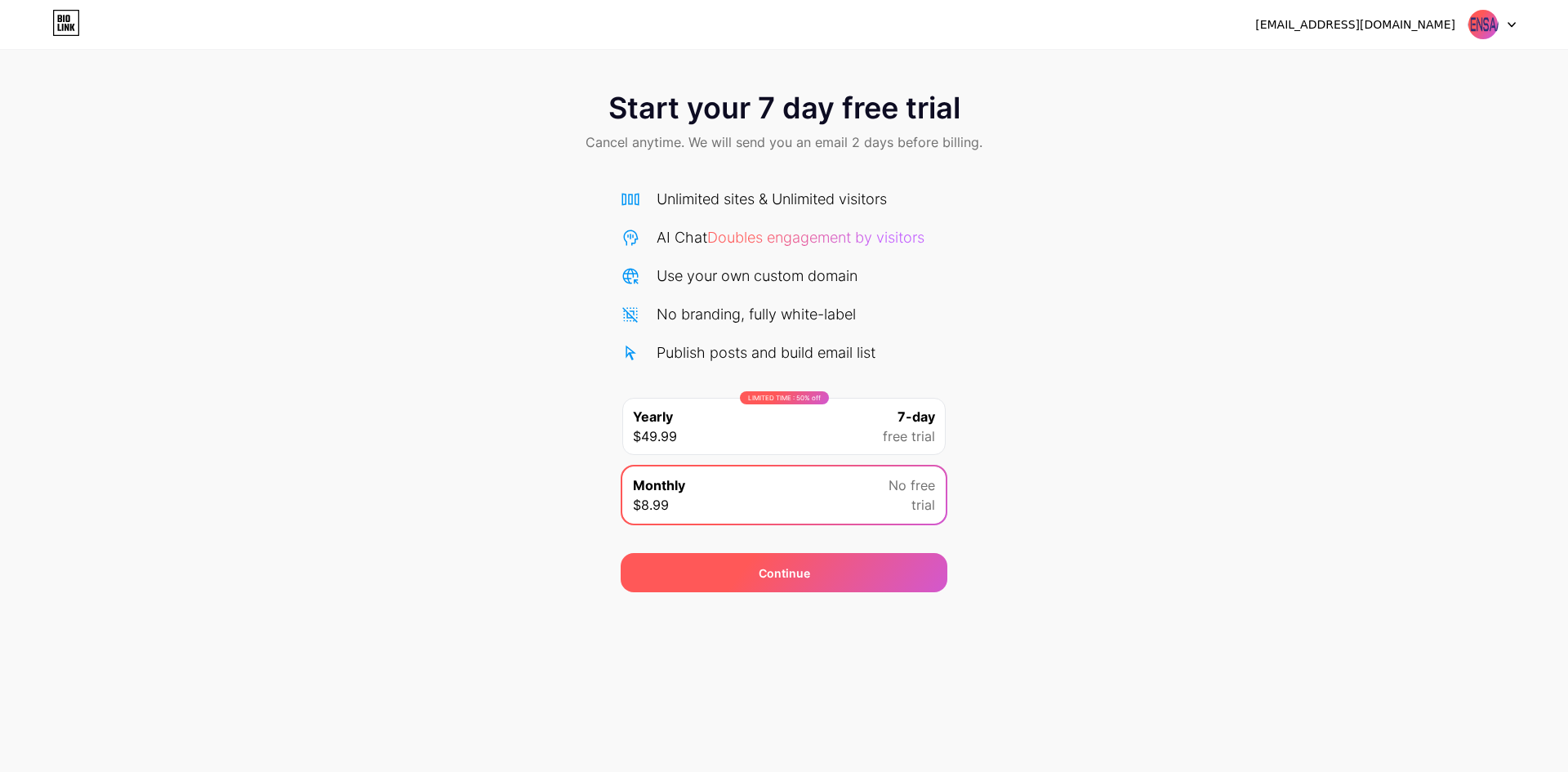
click at [830, 569] on div "Continue" at bounding box center [784, 573] width 327 height 39
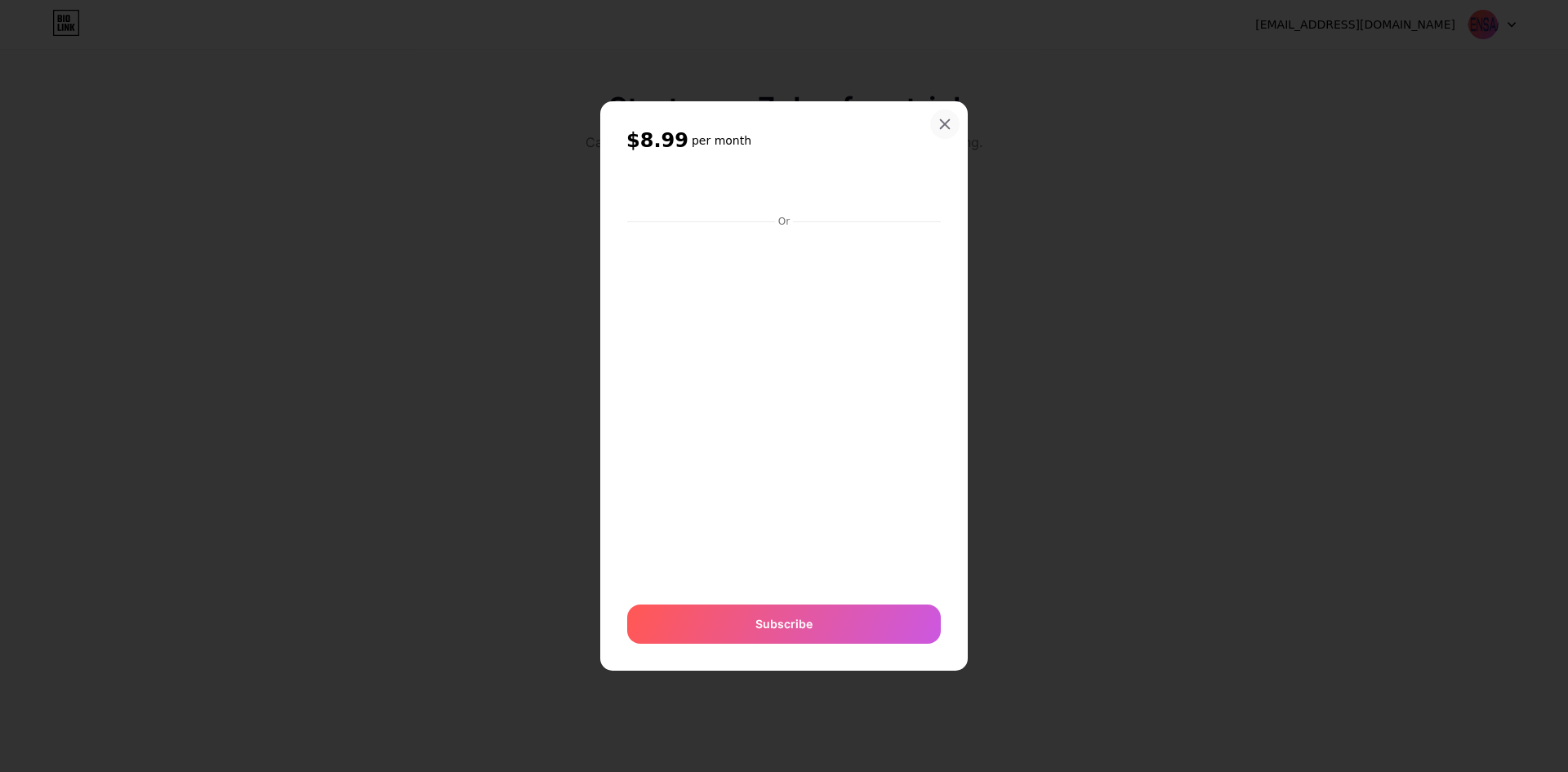
click at [939, 127] on icon at bounding box center [945, 124] width 13 height 13
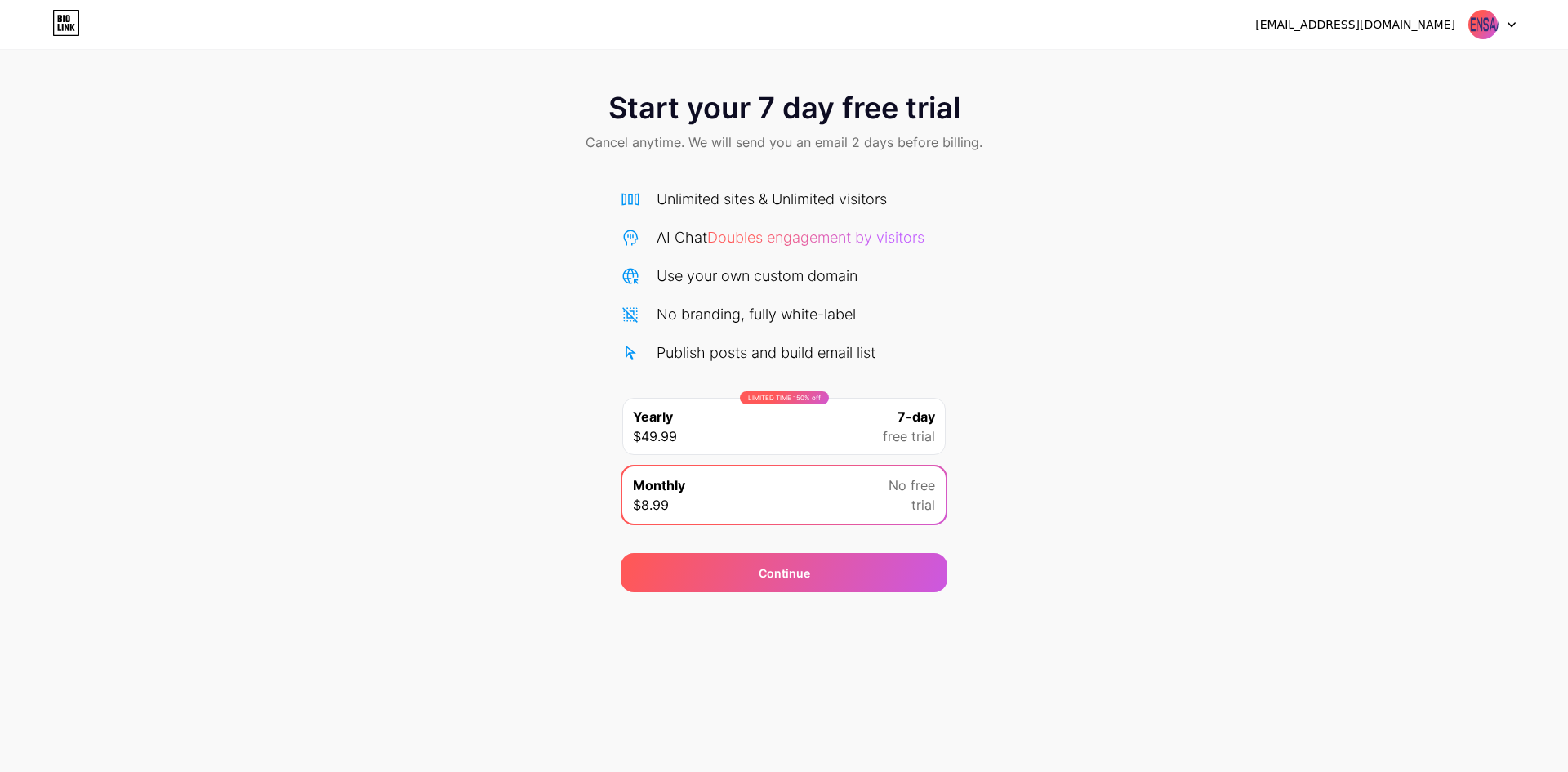
click at [1497, 34] on span at bounding box center [1483, 25] width 31 height 31
click at [723, 281] on div "Use your own custom domain" at bounding box center [757, 275] width 201 height 22
click at [830, 249] on div "Unlimited sites & Unlimited visitors AI Chat Doubles engagement by visitors Use…" at bounding box center [784, 276] width 327 height 176
click at [53, 21] on icon at bounding box center [66, 23] width 28 height 26
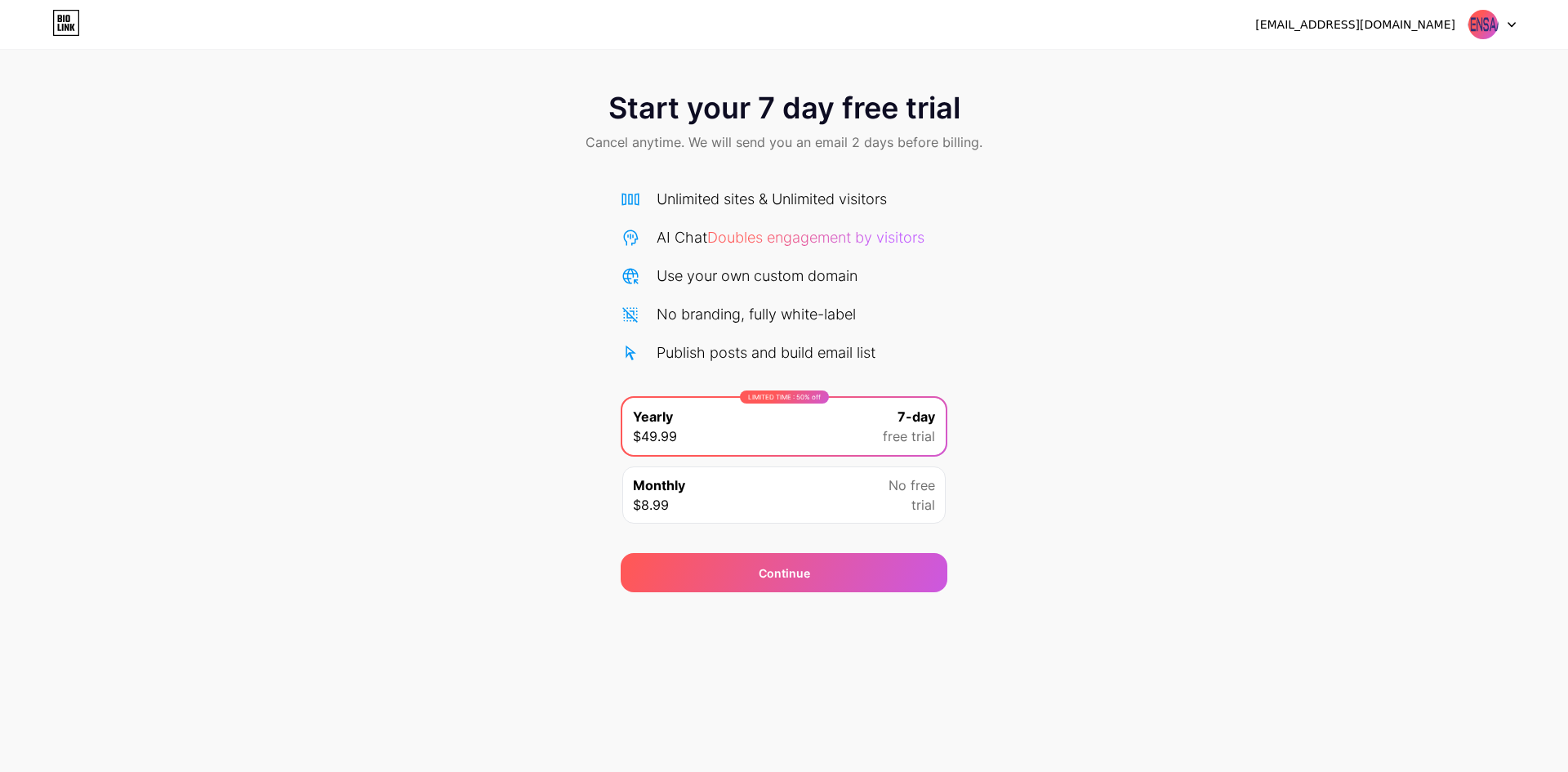
click at [52, 24] on div "ensaanmarketing@gmail.com Logout" at bounding box center [784, 25] width 1568 height 30
click at [1502, 29] on div at bounding box center [1493, 25] width 48 height 30
click at [1396, 30] on div "[EMAIL_ADDRESS][DOMAIN_NAME]" at bounding box center [1355, 25] width 200 height 17
click at [1524, 7] on div "ensaanmarketing@gmail.com Logout" at bounding box center [784, 25] width 1568 height 49
click at [1484, 30] on img at bounding box center [1483, 25] width 31 height 31
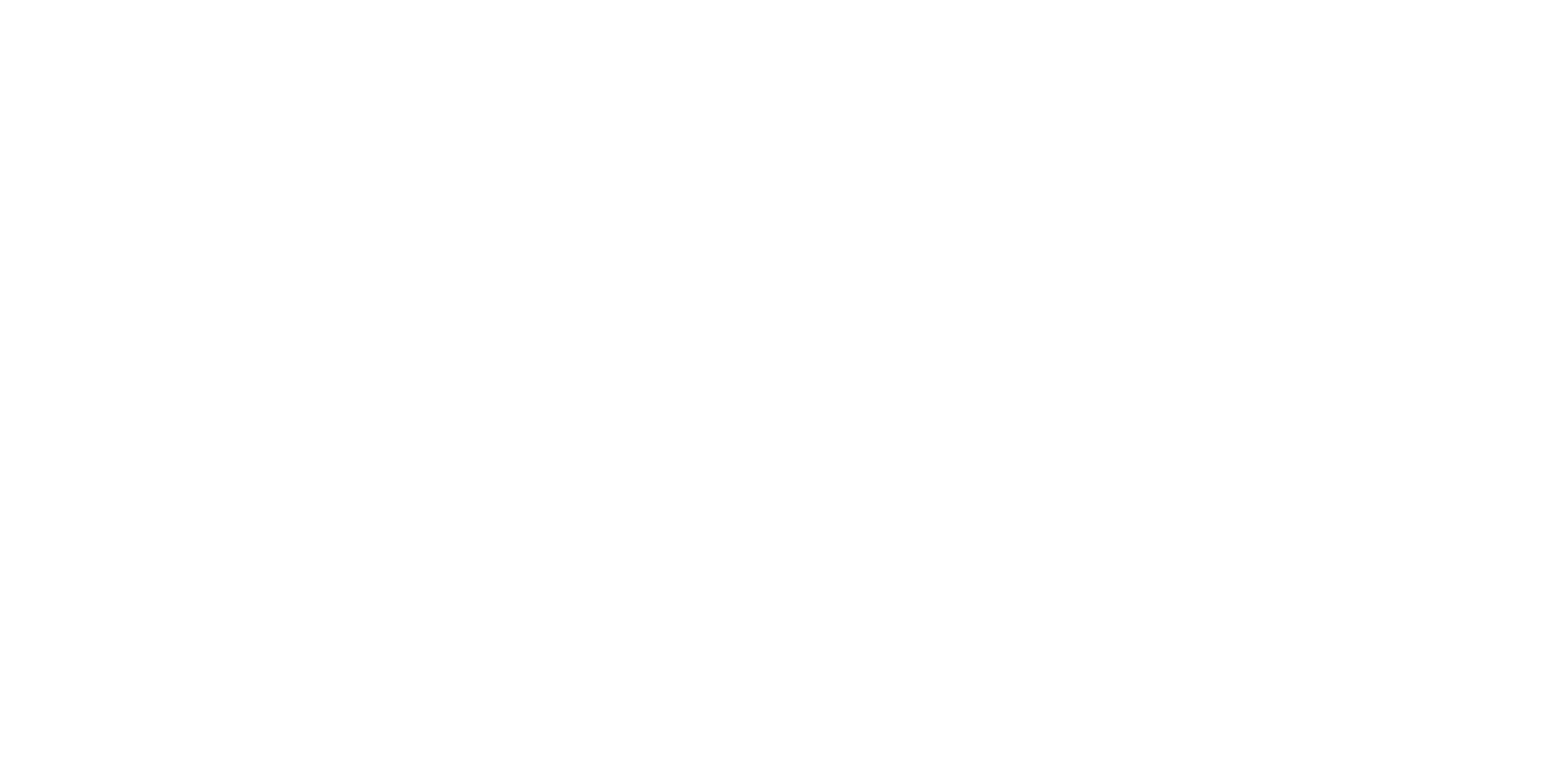
click at [582, 0] on html at bounding box center [784, 0] width 1568 height 0
